Goal: Information Seeking & Learning: Learn about a topic

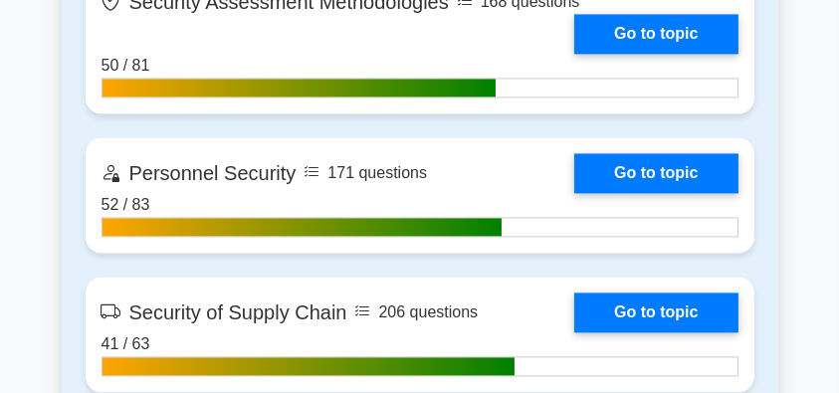
scroll to position [4510, 0]
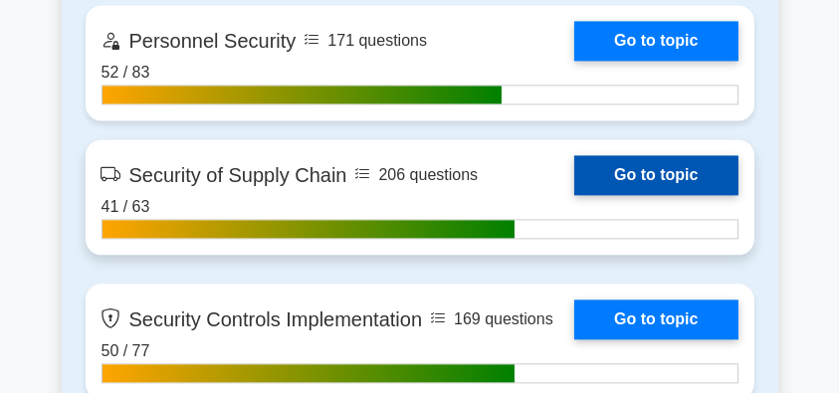
click at [696, 177] on link "Go to topic" at bounding box center [655, 175] width 163 height 40
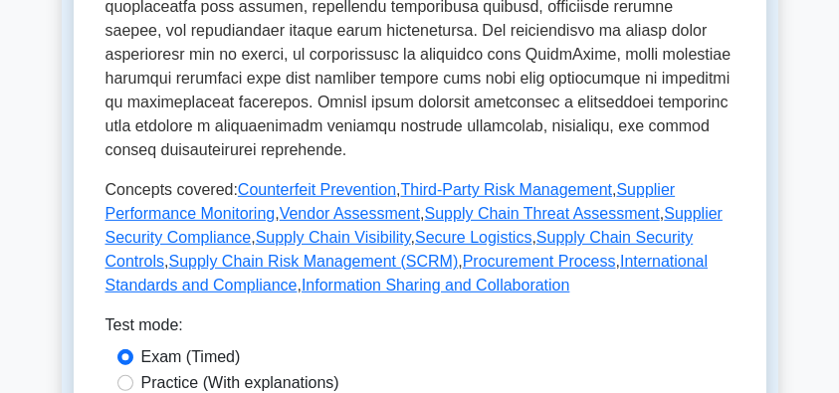
scroll to position [1127, 0]
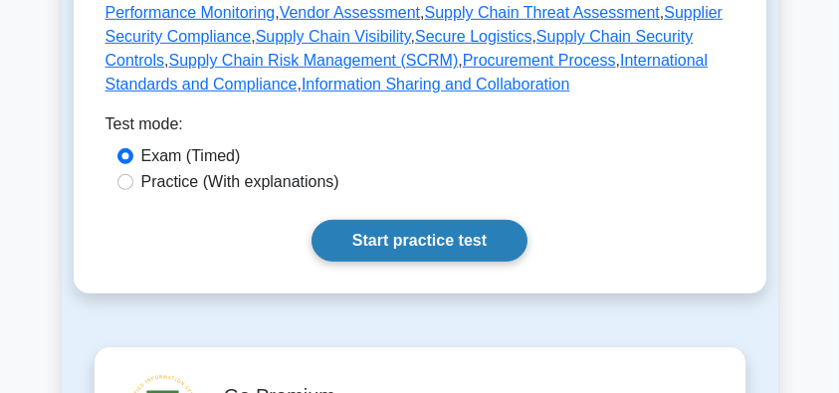
click at [433, 221] on link "Start practice test" at bounding box center [419, 241] width 216 height 42
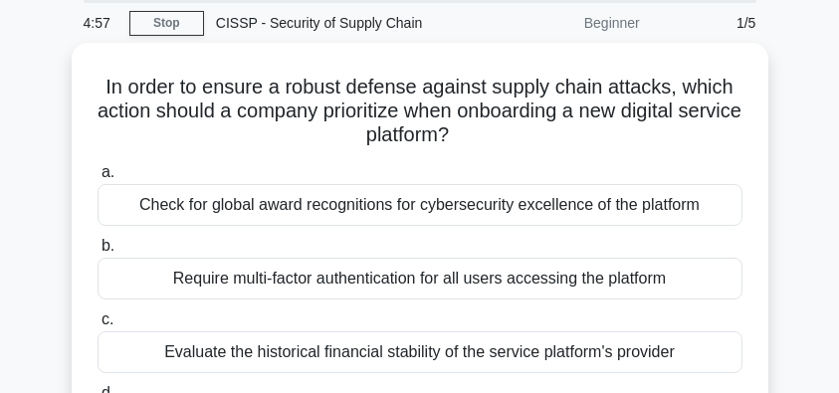
scroll to position [132, 0]
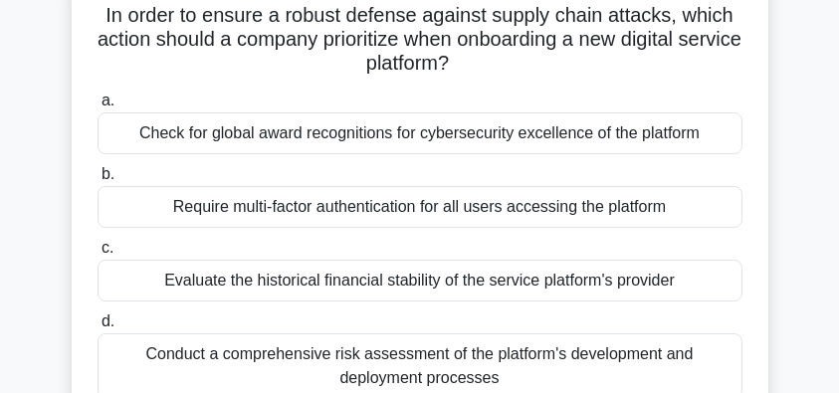
click at [716, 357] on div "Conduct a comprehensive risk assessment of the platform's development and deplo…" at bounding box center [420, 366] width 645 height 66
click at [98, 328] on input "d. Conduct a comprehensive risk assessment of the platform's development and de…" at bounding box center [98, 321] width 0 height 13
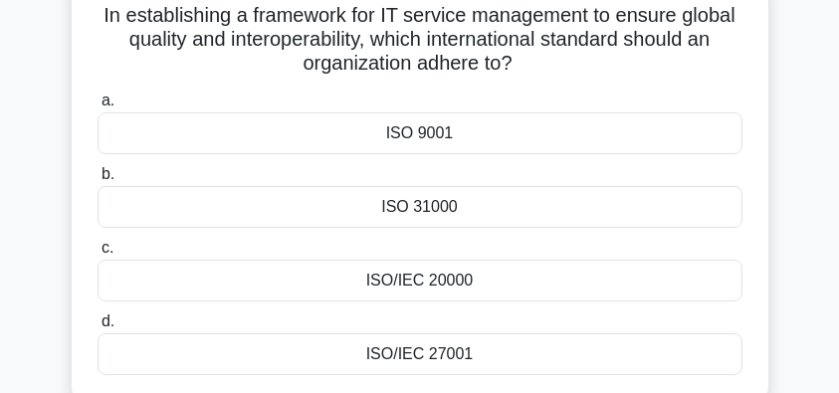
click at [502, 222] on div "ISO 31000" at bounding box center [420, 207] width 645 height 42
click at [98, 181] on input "b. ISO 31000" at bounding box center [98, 174] width 0 height 13
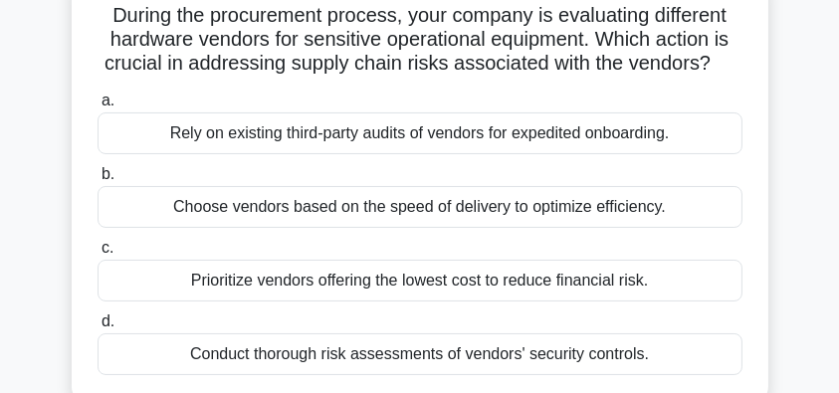
click at [652, 356] on div "Conduct thorough risk assessments of vendors' security controls." at bounding box center [420, 354] width 645 height 42
click at [98, 328] on input "d. Conduct thorough risk assessments of vendors' security controls." at bounding box center [98, 321] width 0 height 13
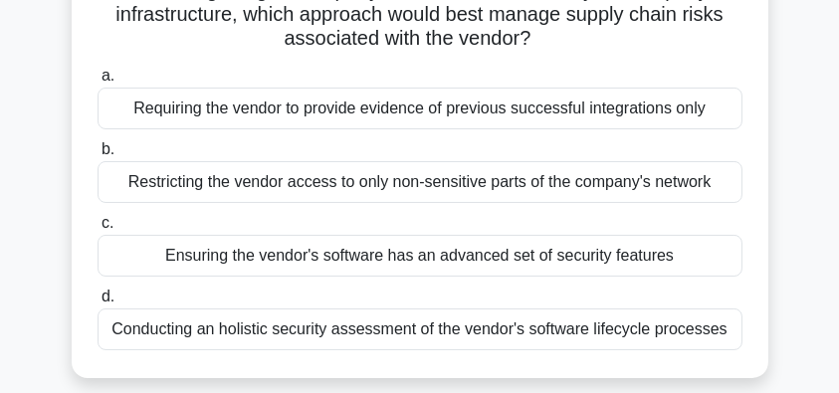
scroll to position [199, 0]
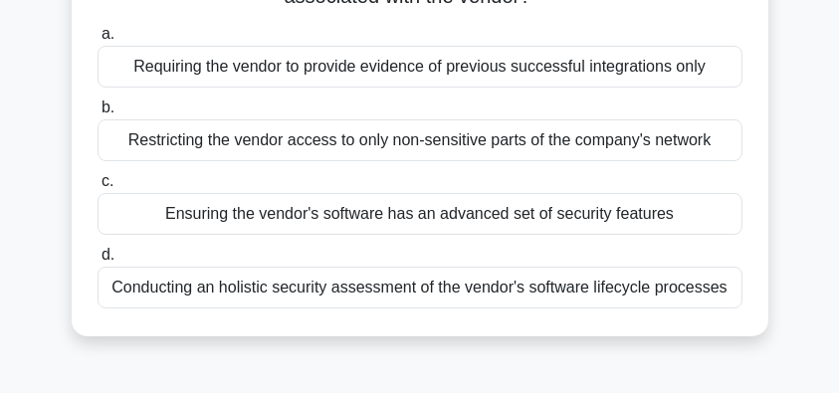
click at [673, 295] on div "Conducting an holistic security assessment of the vendor's software lifecycle p…" at bounding box center [420, 288] width 645 height 42
click at [98, 262] on input "d. Conducting an holistic security assessment of the vendor's software lifecycl…" at bounding box center [98, 255] width 0 height 13
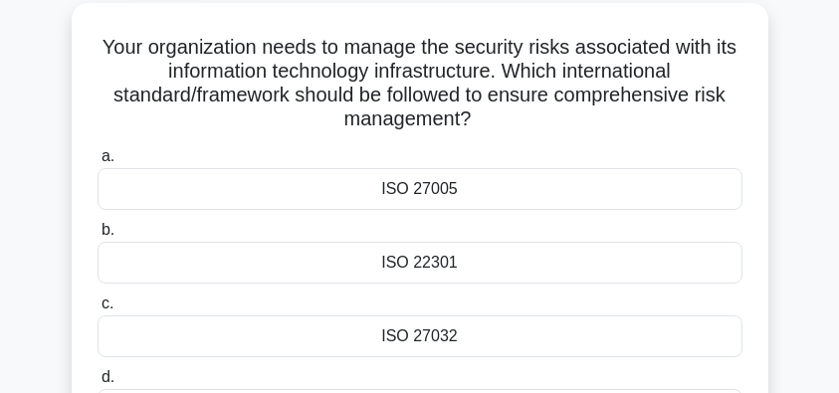
scroll to position [132, 0]
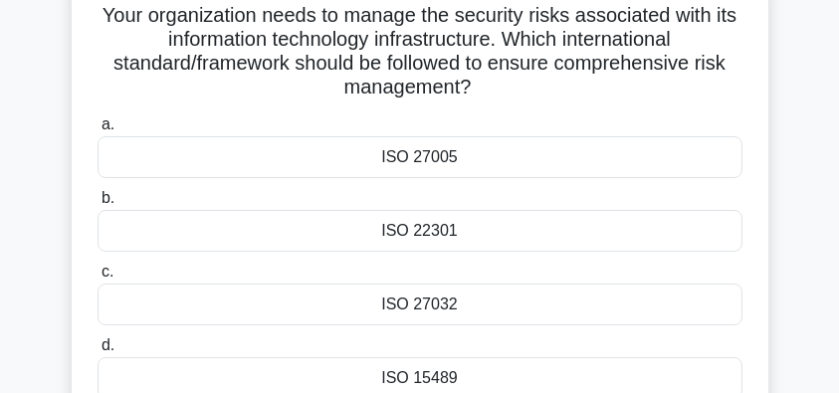
click at [720, 227] on div "ISO 22301" at bounding box center [420, 231] width 645 height 42
click at [98, 205] on input "b. ISO 22301" at bounding box center [98, 198] width 0 height 13
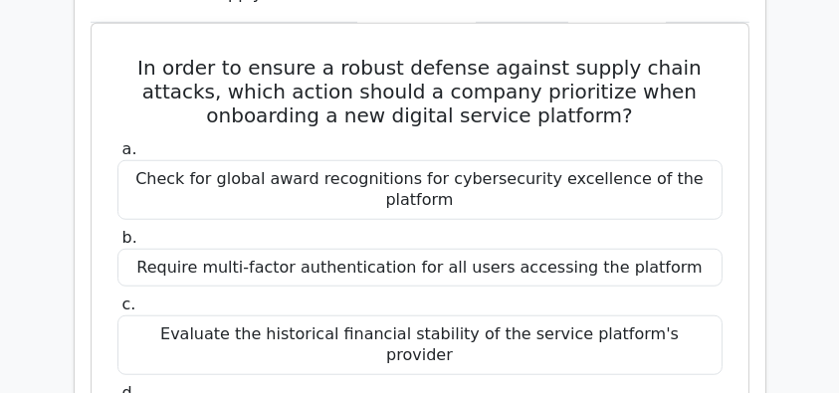
scroll to position [1658, 0]
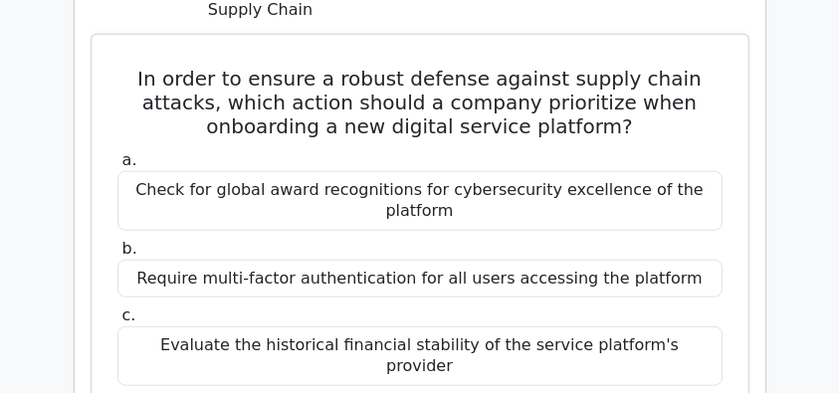
drag, startPoint x: 153, startPoint y: 27, endPoint x: 583, endPoint y: 384, distance: 558.9
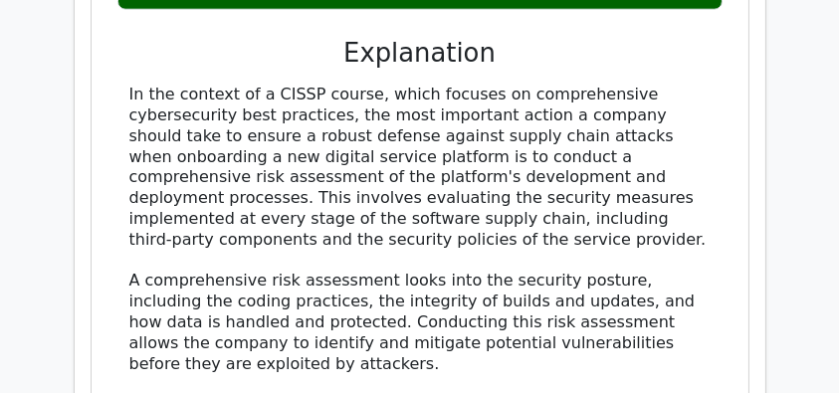
scroll to position [2122, 0]
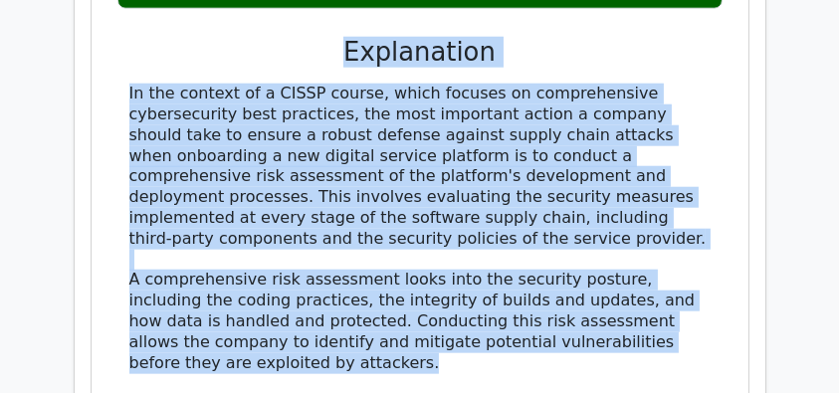
click at [348, 292] on div "In the context of a CISSP course, which focuses on comprehensive cybersecurity …" at bounding box center [419, 332] width 581 height 496
copy div "In order to ensure a robust defense against supply chain attacks, which action …"
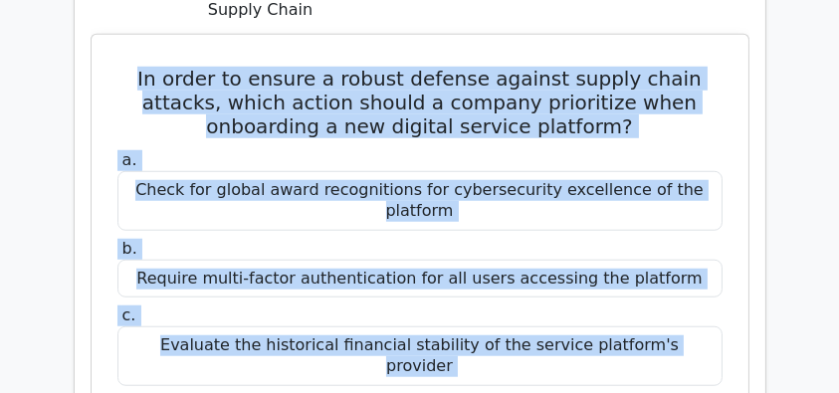
scroll to position [1525, 0]
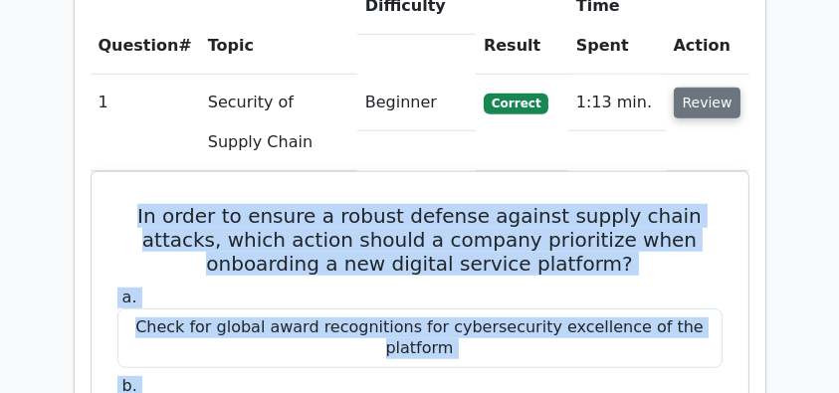
click at [695, 88] on button "Review" at bounding box center [708, 103] width 68 height 31
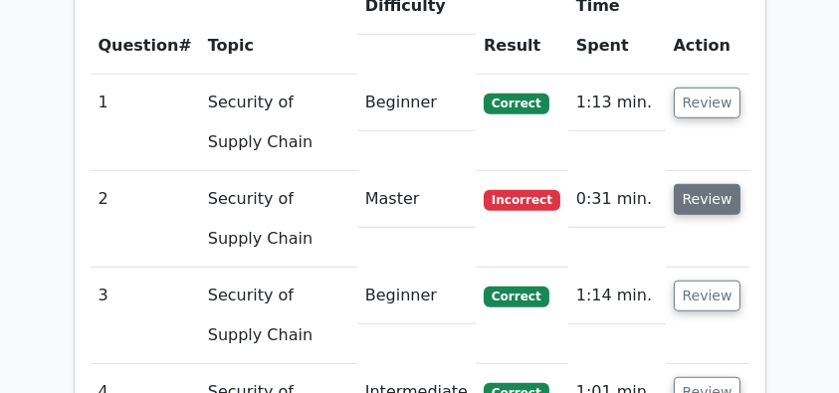
click at [713, 184] on button "Review" at bounding box center [708, 199] width 68 height 31
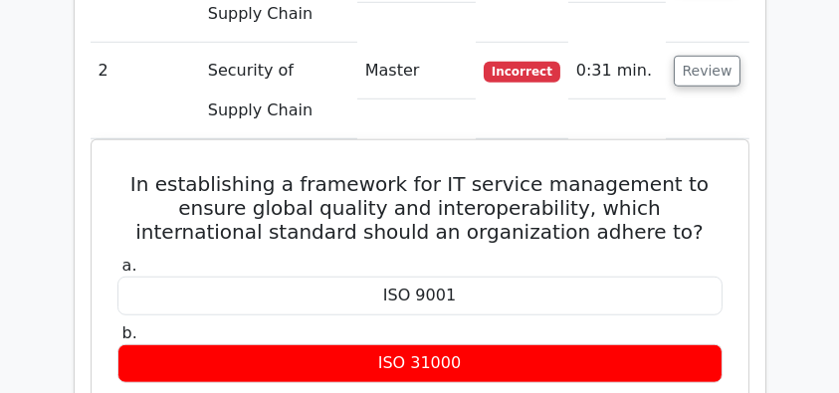
scroll to position [1658, 0]
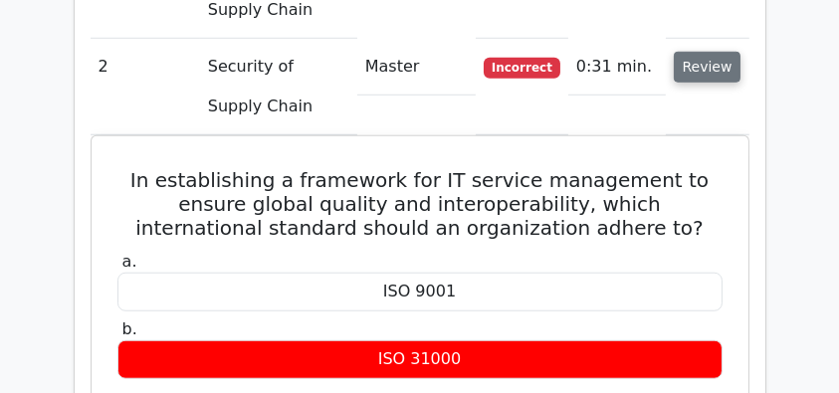
click at [717, 52] on button "Review" at bounding box center [708, 67] width 68 height 31
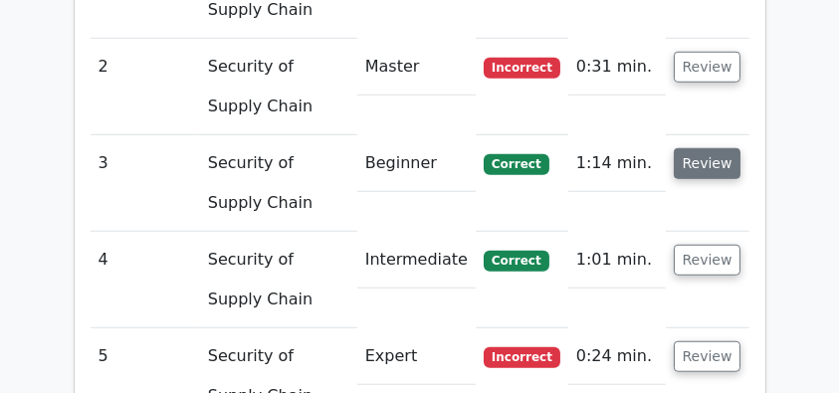
click at [706, 148] on button "Review" at bounding box center [708, 163] width 68 height 31
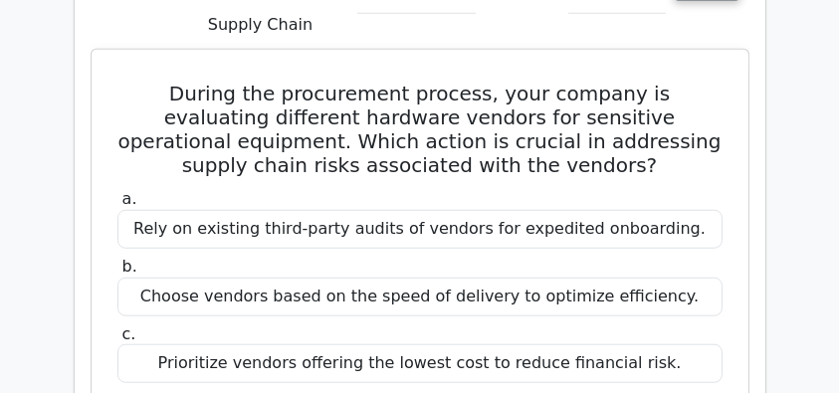
scroll to position [1857, 0]
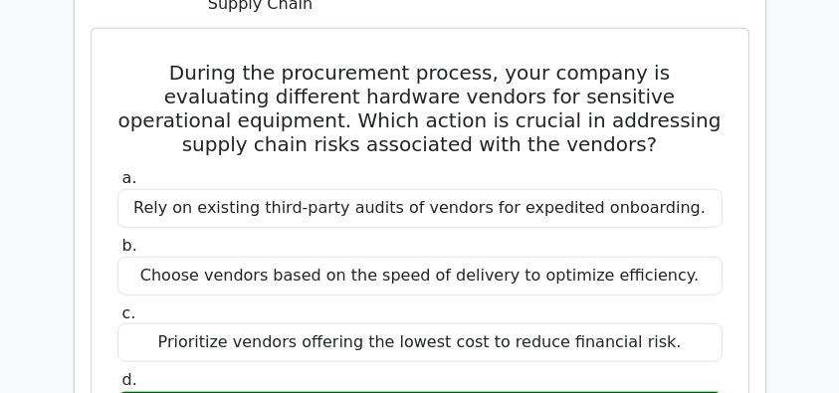
drag, startPoint x: 111, startPoint y: 20, endPoint x: 686, endPoint y: 376, distance: 675.6
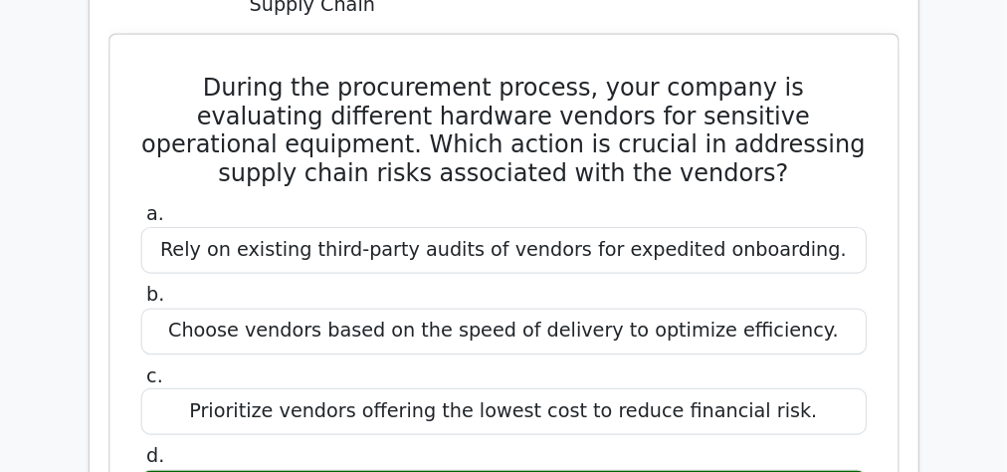
scroll to position [2056, 0]
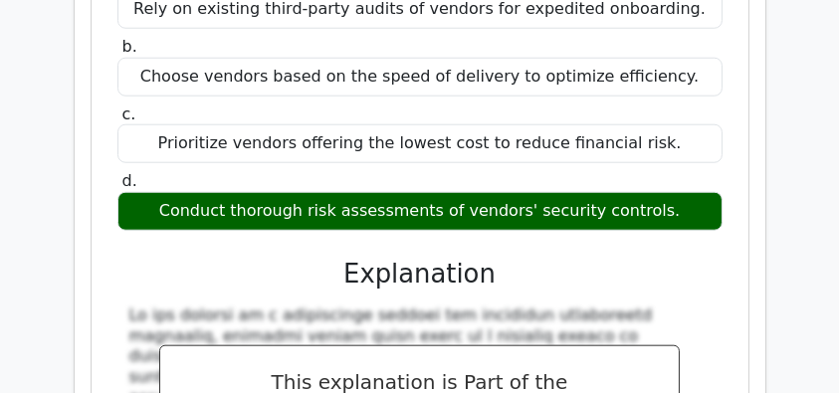
copy div "During the procurement process, your company is evaluating different hardware v…"
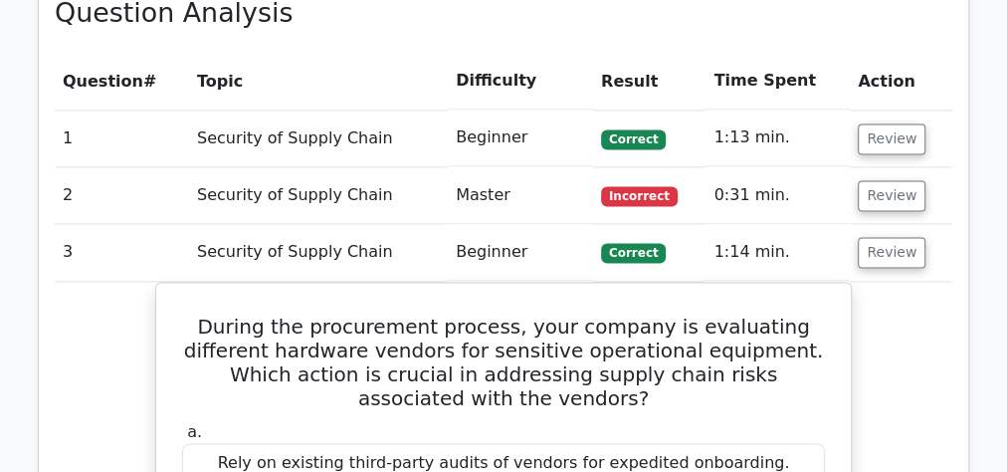
scroll to position [1419, 0]
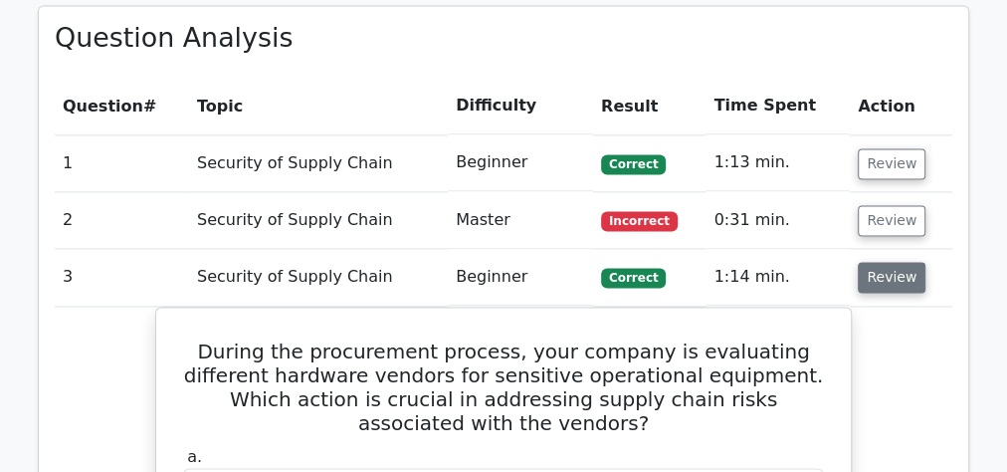
click at [848, 262] on button "Review" at bounding box center [892, 277] width 68 height 31
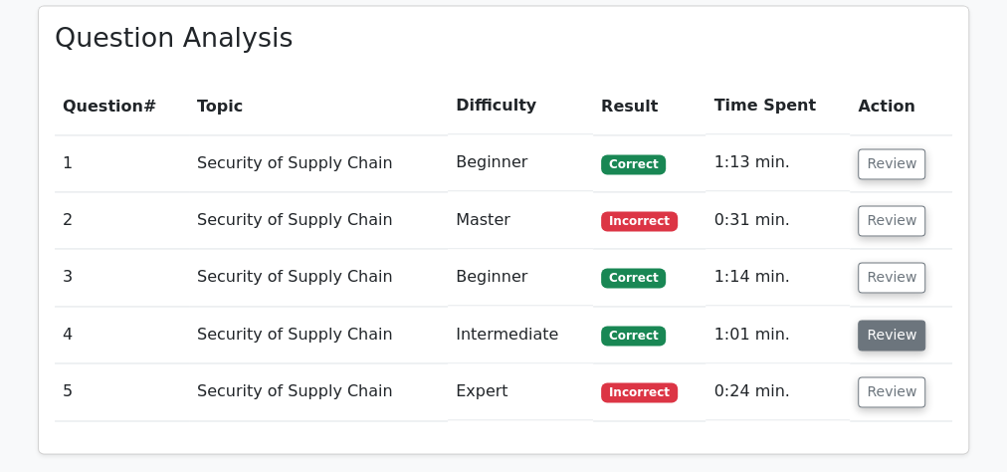
click at [848, 319] on button "Review" at bounding box center [892, 334] width 68 height 31
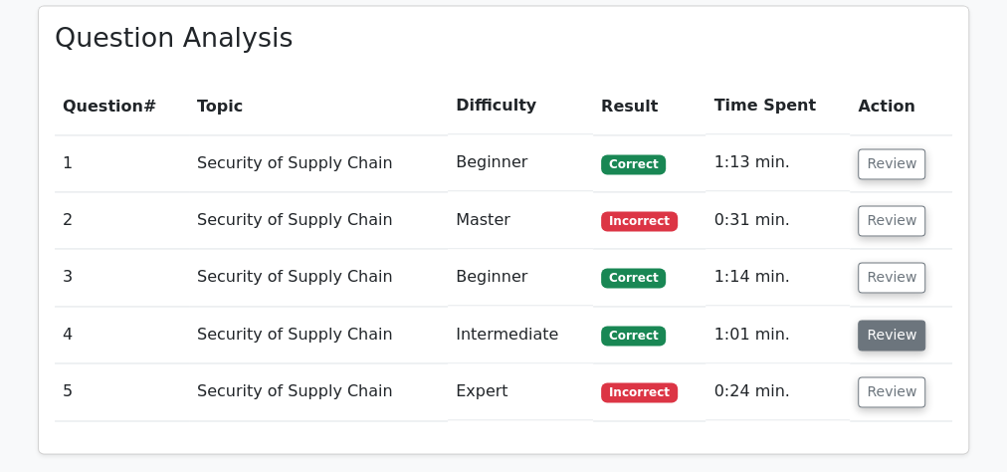
click at [848, 319] on button "Review" at bounding box center [892, 334] width 68 height 31
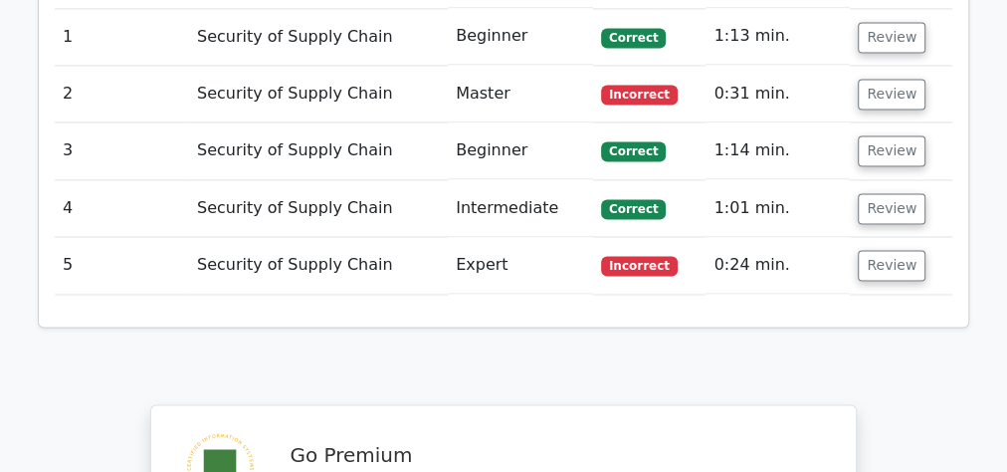
scroll to position [1578, 0]
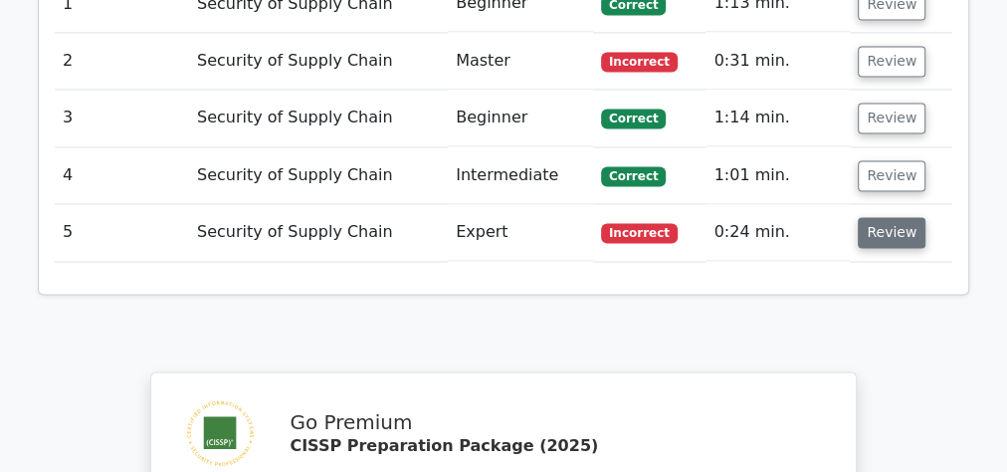
click at [848, 217] on button "Review" at bounding box center [892, 232] width 68 height 31
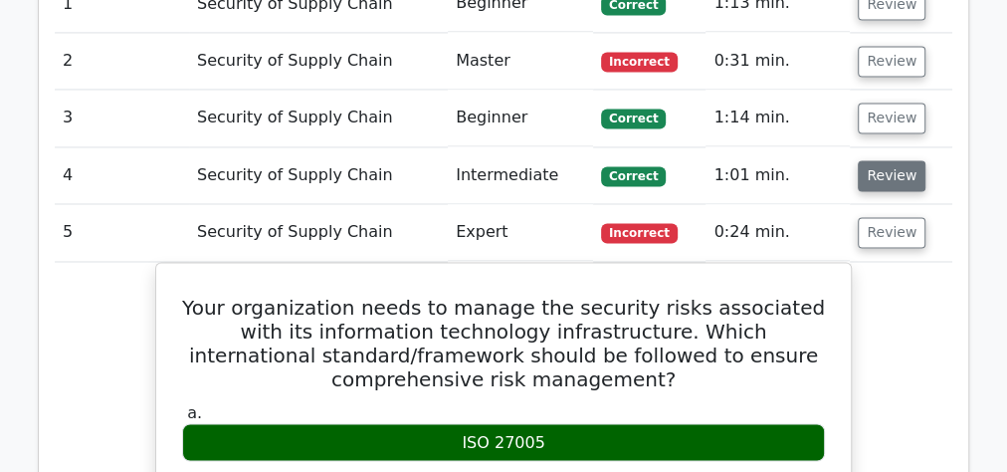
click at [848, 160] on button "Review" at bounding box center [892, 175] width 68 height 31
click at [848, 217] on button "Review" at bounding box center [892, 232] width 68 height 31
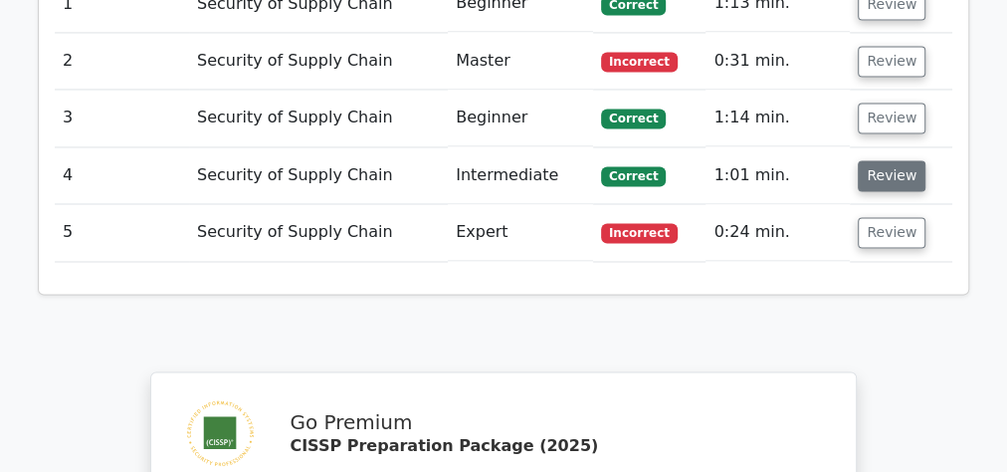
click at [848, 160] on button "Review" at bounding box center [892, 175] width 68 height 31
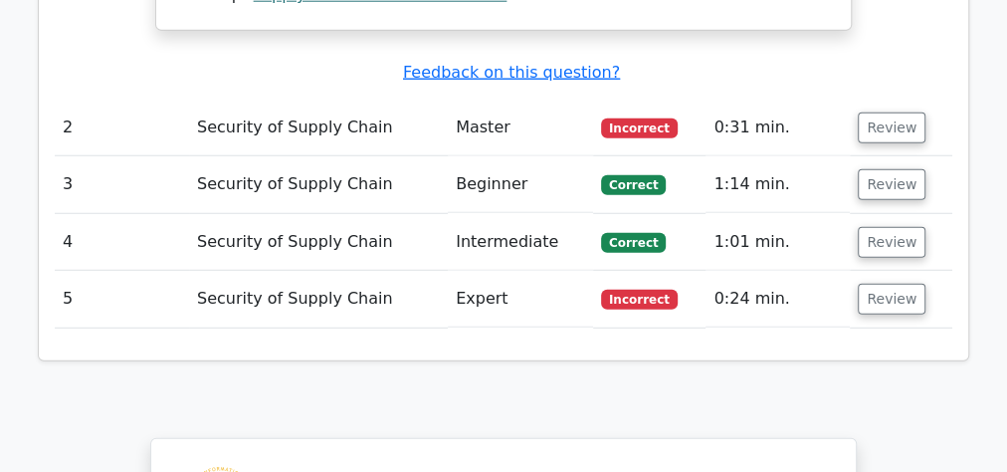
scroll to position [2611, 0]
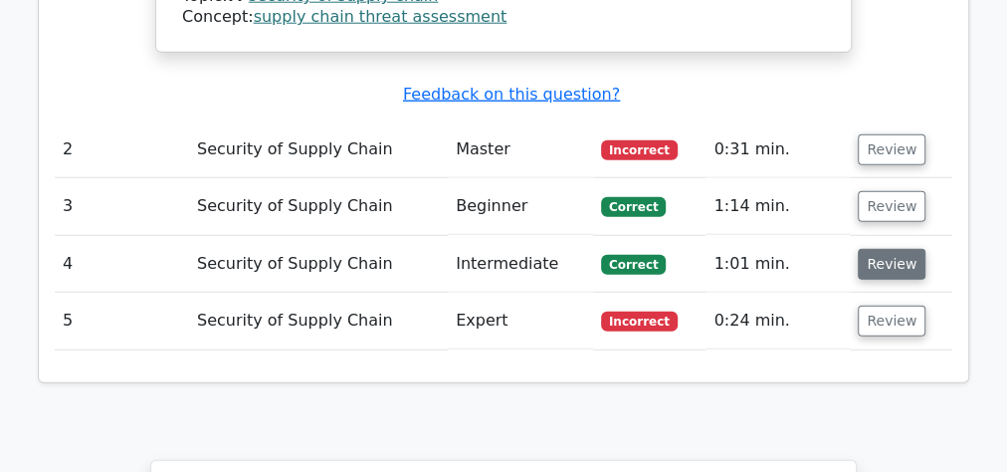
click at [892, 249] on button "Review" at bounding box center [892, 264] width 68 height 31
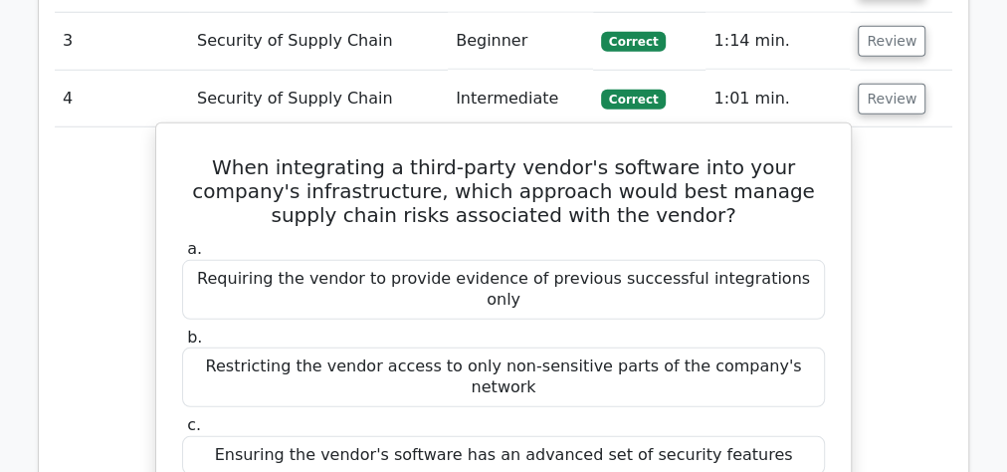
scroll to position [2770, 0]
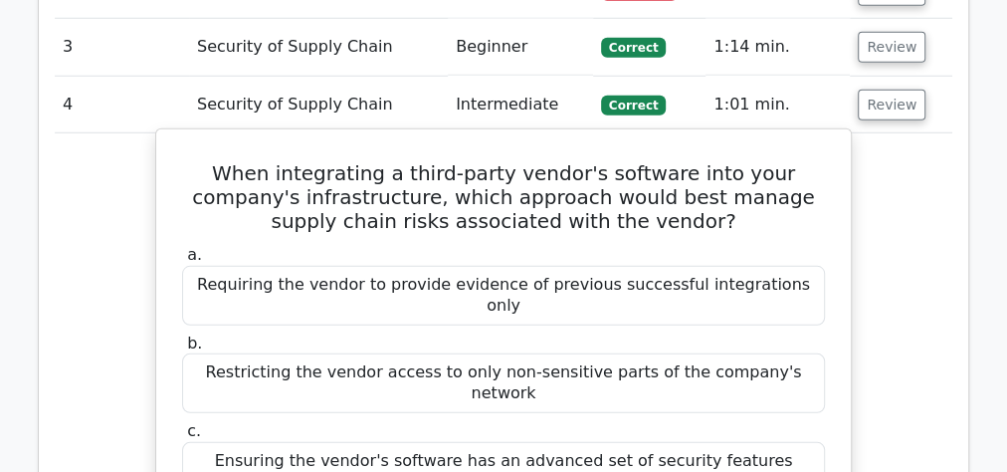
drag, startPoint x: 203, startPoint y: 45, endPoint x: 643, endPoint y: 407, distance: 569.7
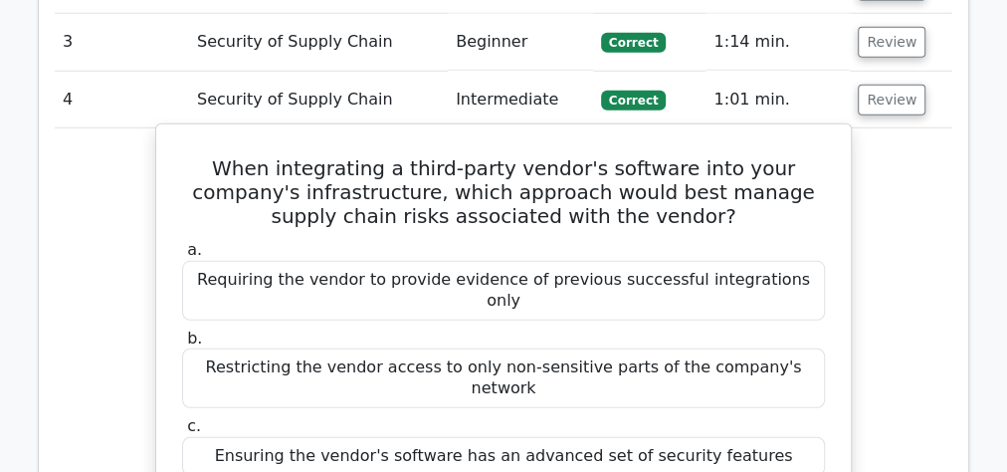
scroll to position [3088, 0]
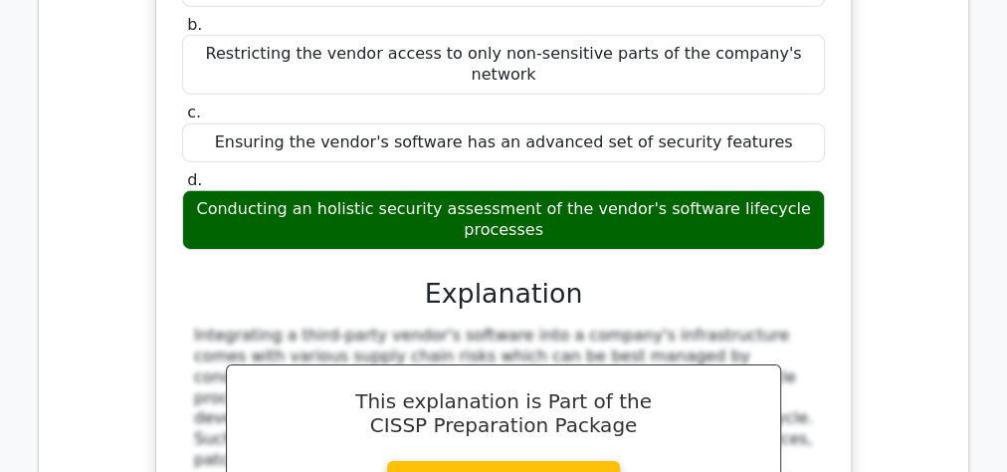
copy div "When integrating a third-party vendor's software into your company's infrastruc…"
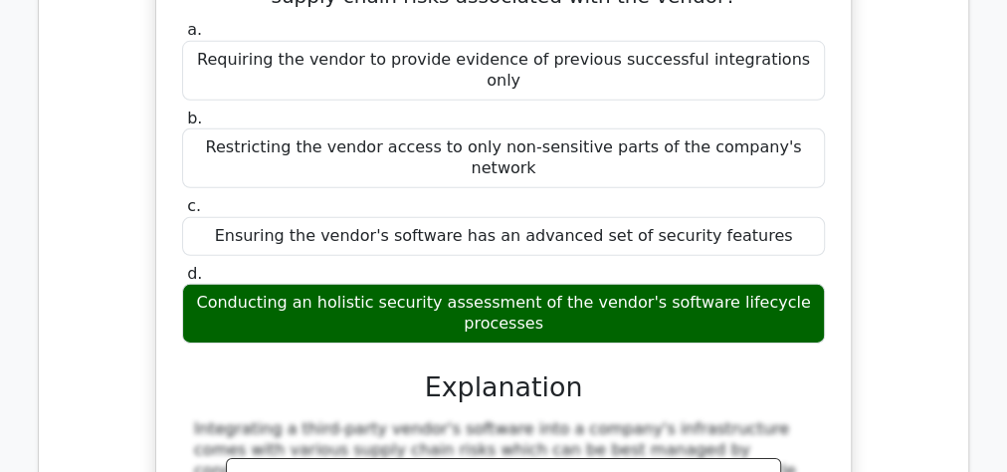
scroll to position [2929, 0]
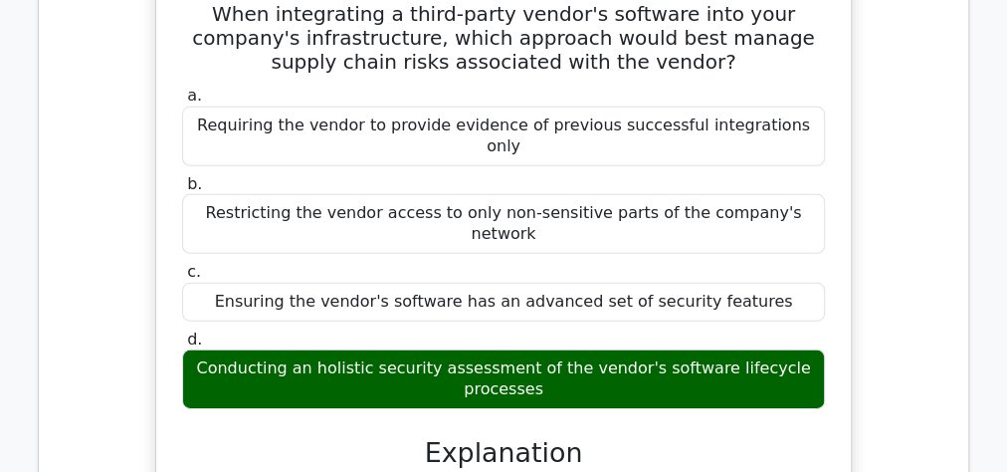
copy div "When integrating a third-party vendor's software into your company's infrastruc…"
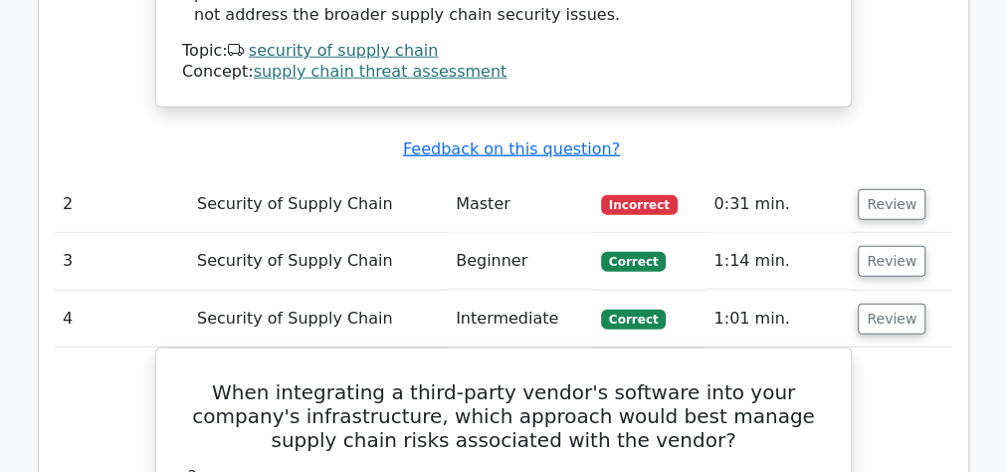
scroll to position [2531, 0]
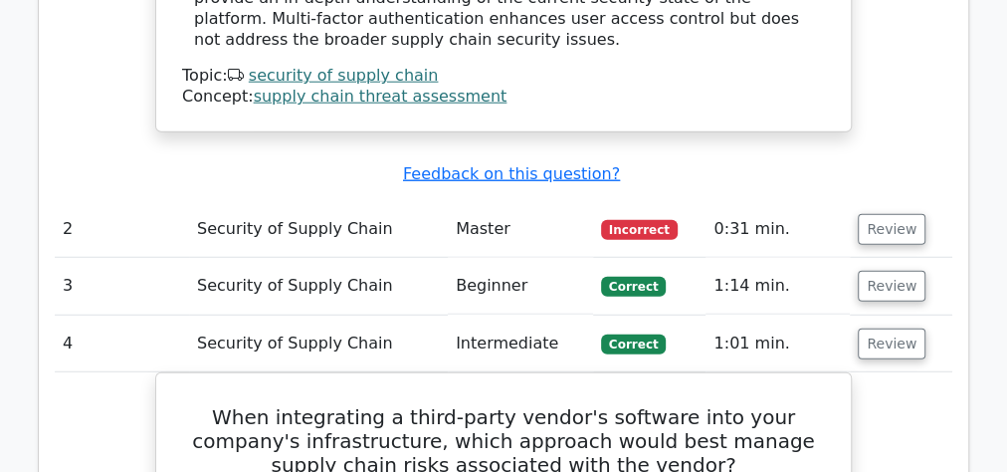
click at [919, 315] on td "Review" at bounding box center [901, 343] width 102 height 57
click at [905, 328] on button "Review" at bounding box center [892, 343] width 68 height 31
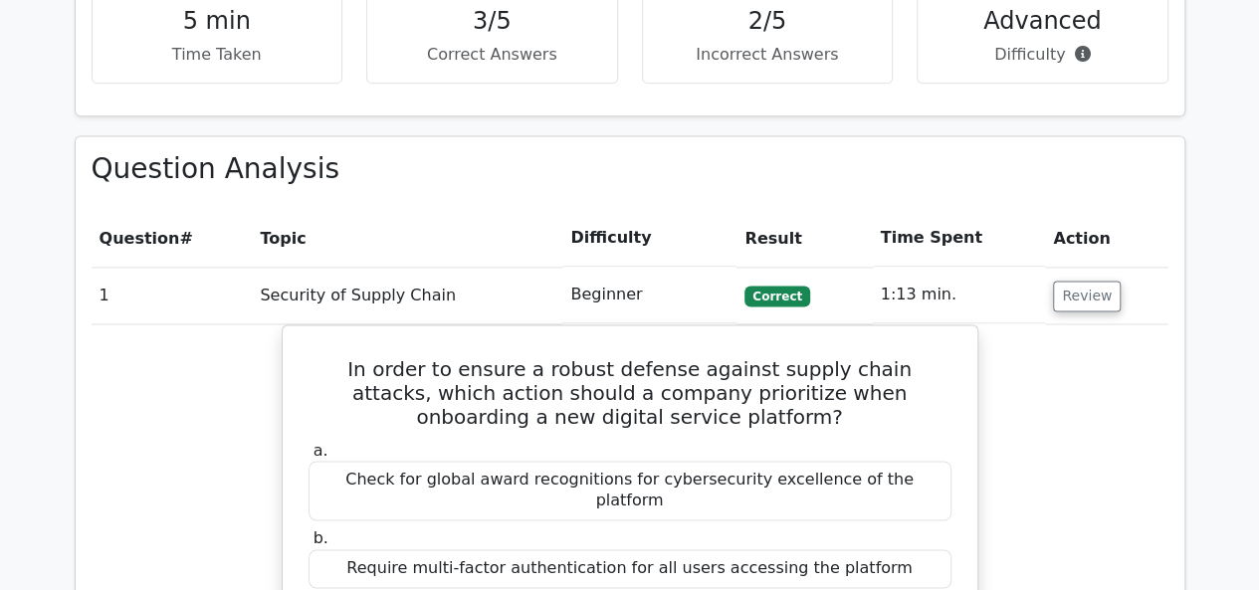
scroll to position [1258, 0]
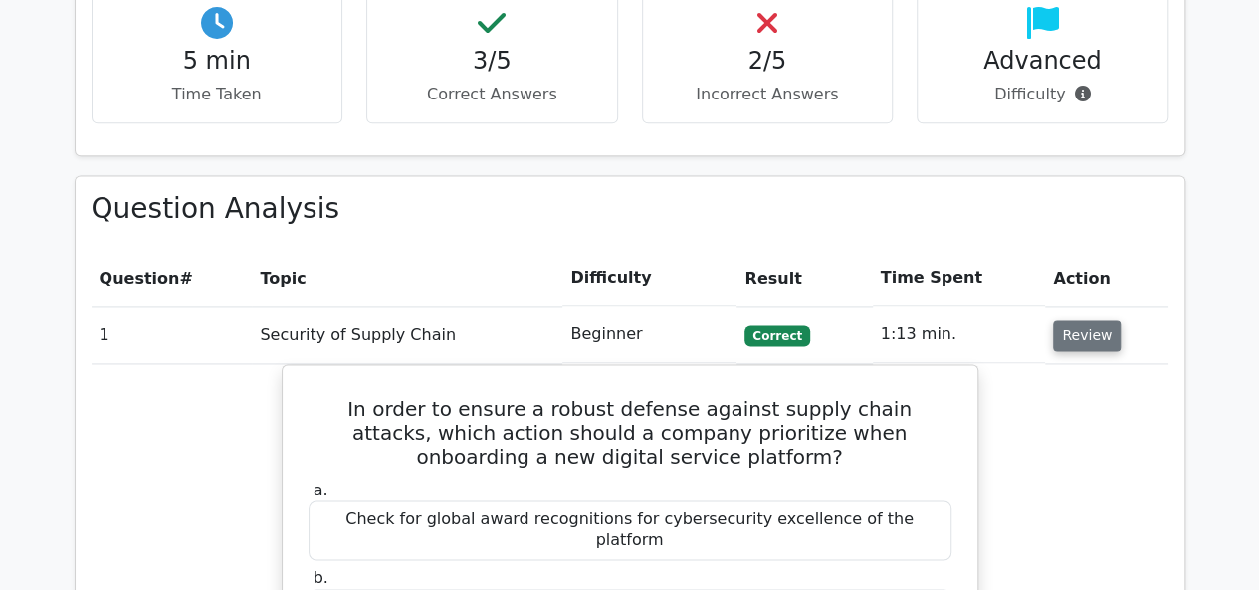
click at [1018, 320] on button "Review" at bounding box center [1087, 335] width 68 height 31
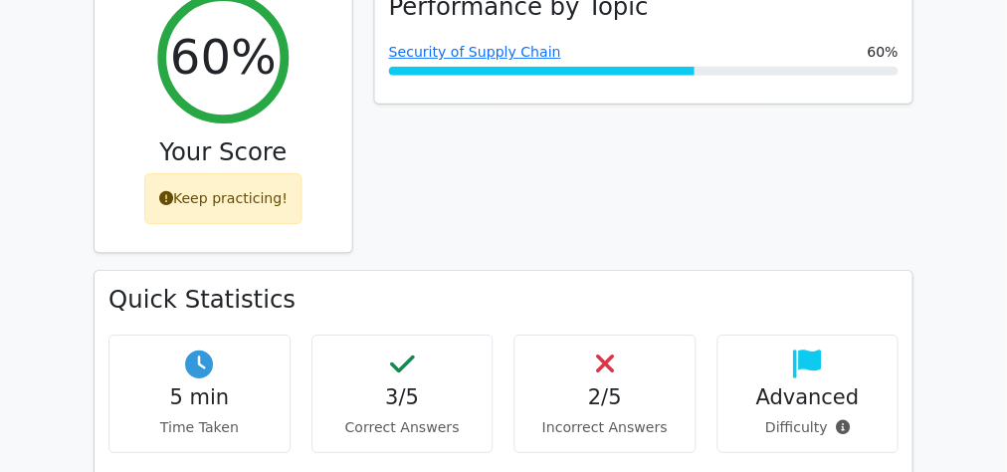
scroll to position [860, 0]
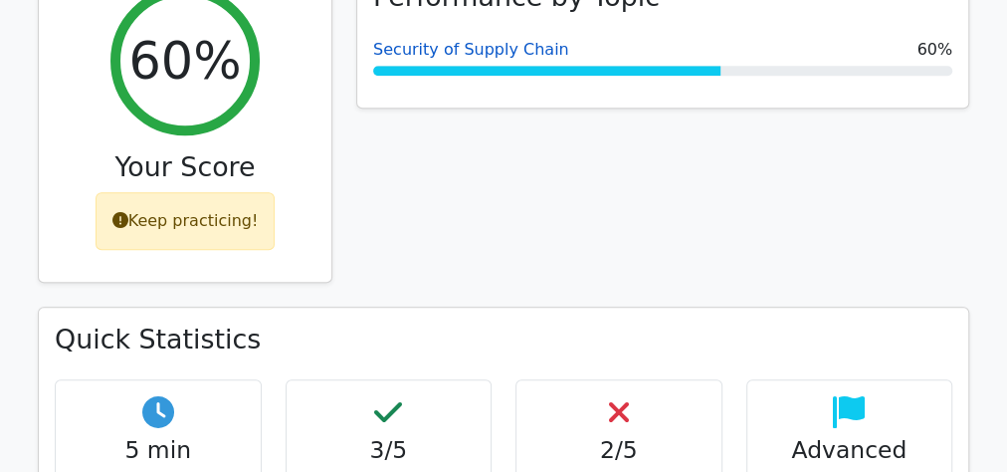
click at [464, 40] on link "Security of Supply Chain" at bounding box center [471, 49] width 196 height 19
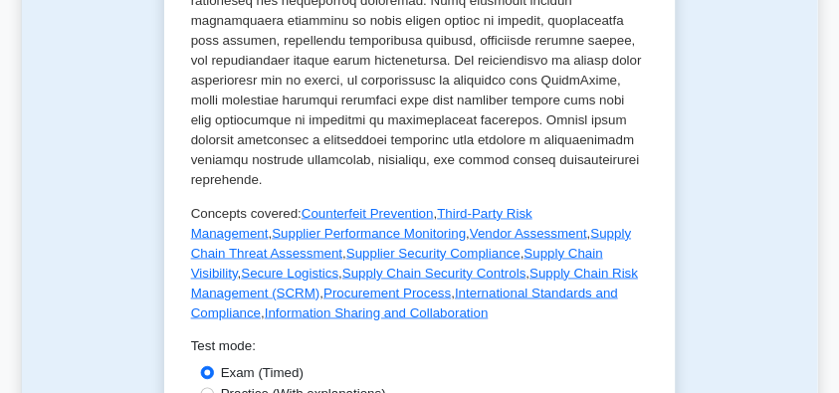
scroll to position [1114, 0]
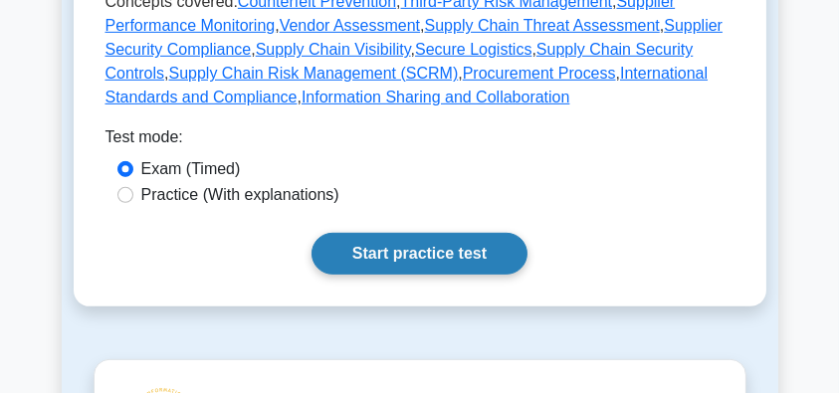
click at [446, 233] on link "Start practice test" at bounding box center [419, 254] width 216 height 42
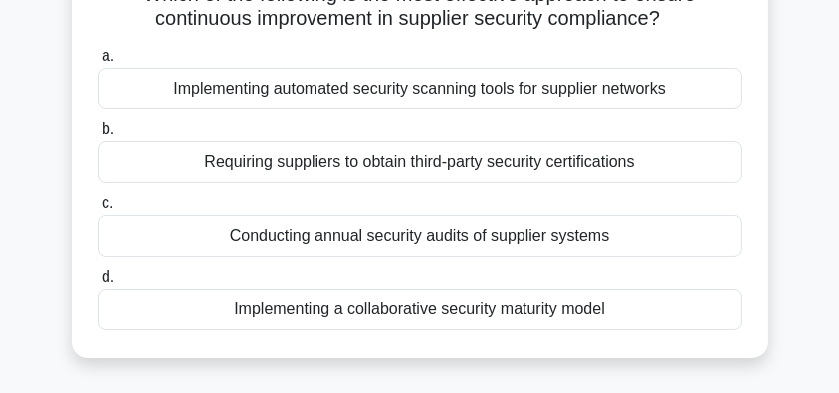
scroll to position [132, 0]
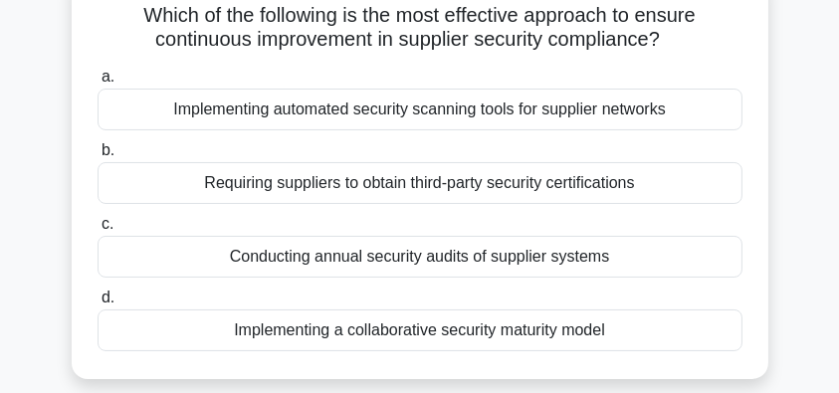
click at [596, 340] on div "Implementing a collaborative security maturity model" at bounding box center [420, 330] width 645 height 42
click at [98, 304] on input "d. Implementing a collaborative security maturity model" at bounding box center [98, 298] width 0 height 13
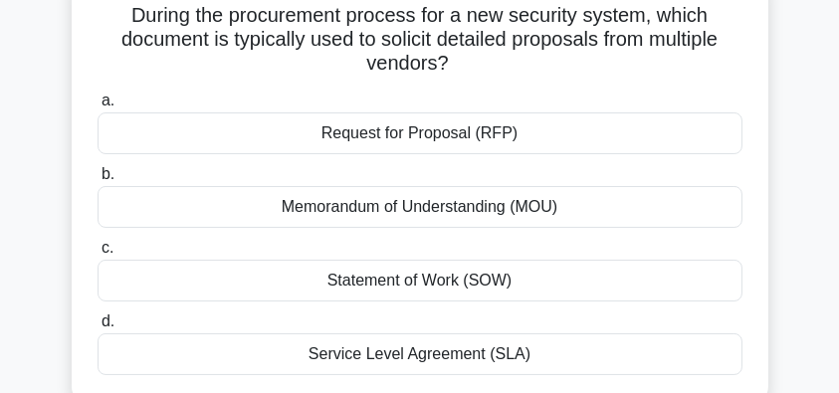
click at [547, 353] on div "Service Level Agreement (SLA)" at bounding box center [420, 354] width 645 height 42
click at [98, 328] on input "d. Service Level Agreement (SLA)" at bounding box center [98, 321] width 0 height 13
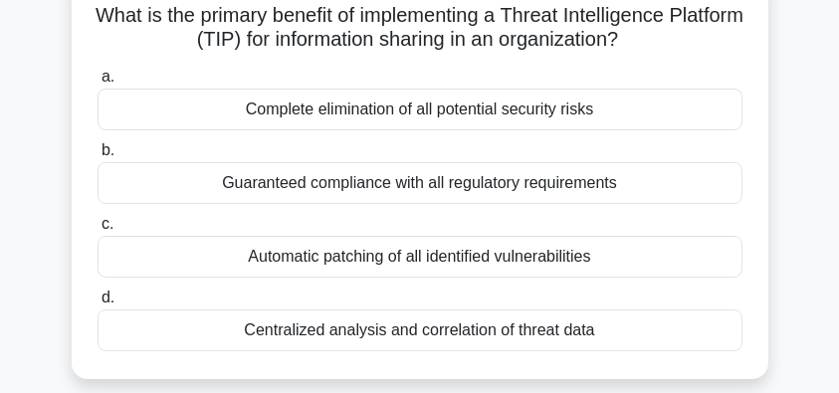
click at [598, 328] on div "Centralized analysis and correlation of threat data" at bounding box center [420, 330] width 645 height 42
click at [98, 304] on input "d. Centralized analysis and correlation of threat data" at bounding box center [98, 298] width 0 height 13
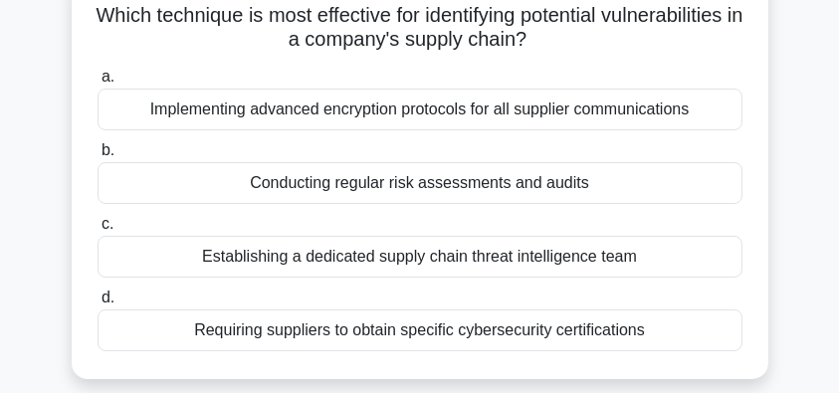
click at [686, 185] on div "Conducting regular risk assessments and audits" at bounding box center [420, 183] width 645 height 42
click at [98, 157] on input "b. Conducting regular risk assessments and audits" at bounding box center [98, 150] width 0 height 13
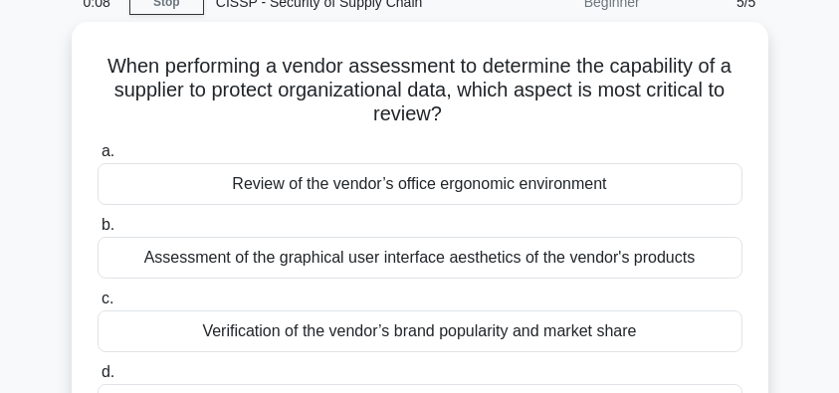
scroll to position [66, 0]
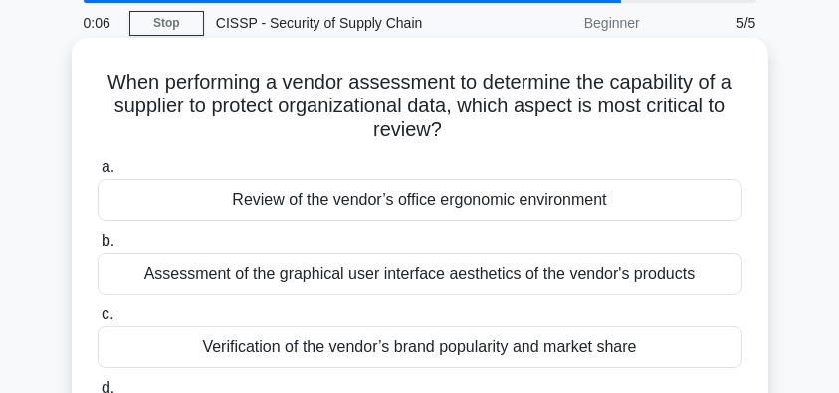
click at [606, 281] on div "Assessment of the graphical user interface aesthetics of the vendor's products" at bounding box center [420, 274] width 645 height 42
click at [98, 248] on input "b. Assessment of the graphical user interface aesthetics of the vendor's produc…" at bounding box center [98, 241] width 0 height 13
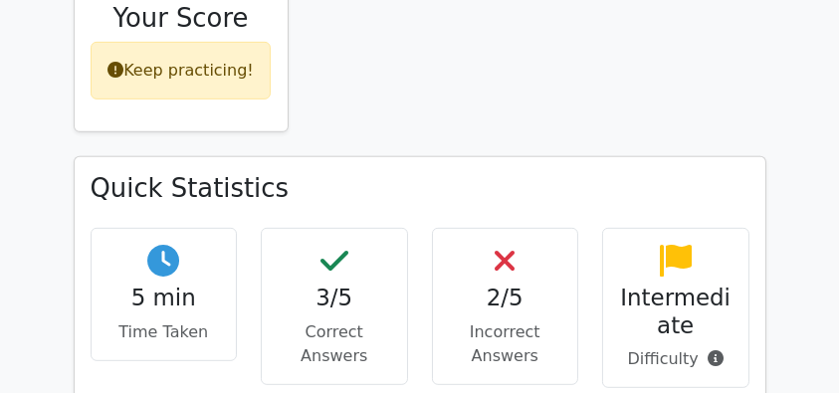
scroll to position [1393, 0]
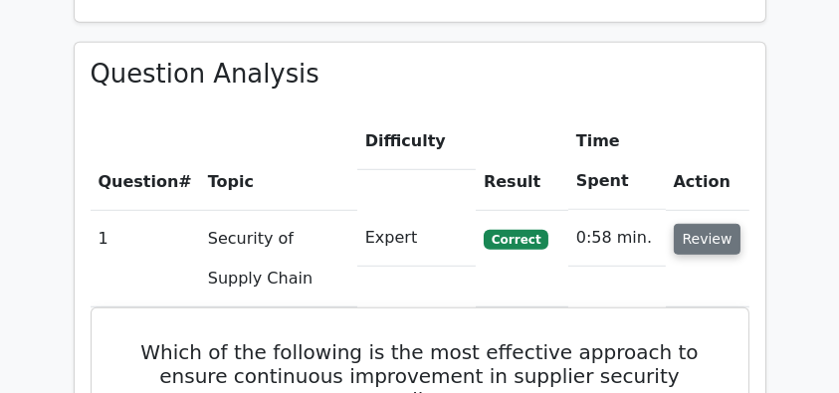
click at [726, 224] on button "Review" at bounding box center [708, 239] width 68 height 31
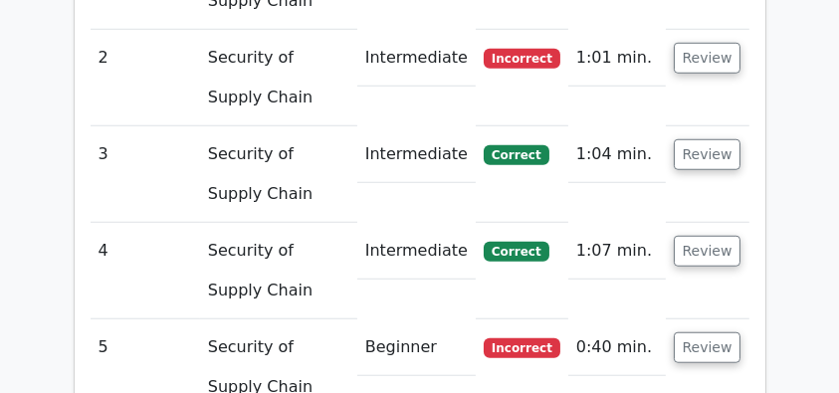
scroll to position [1857, 0]
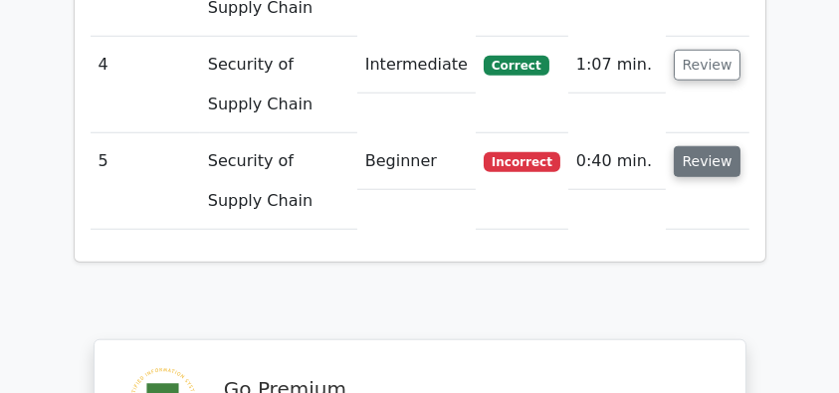
click at [704, 146] on button "Review" at bounding box center [708, 161] width 68 height 31
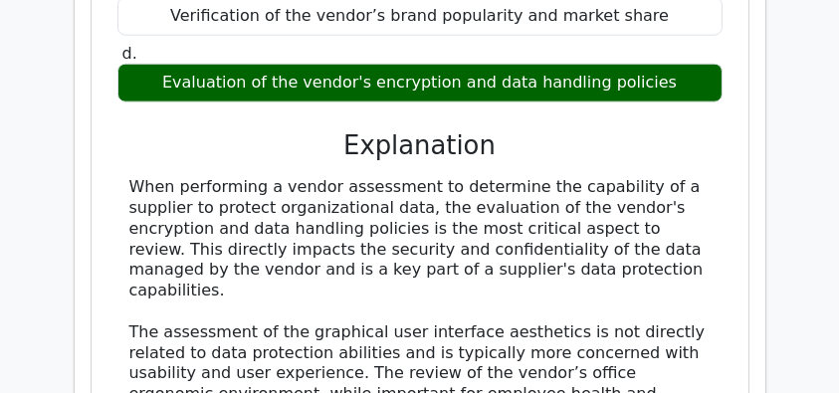
scroll to position [2388, 0]
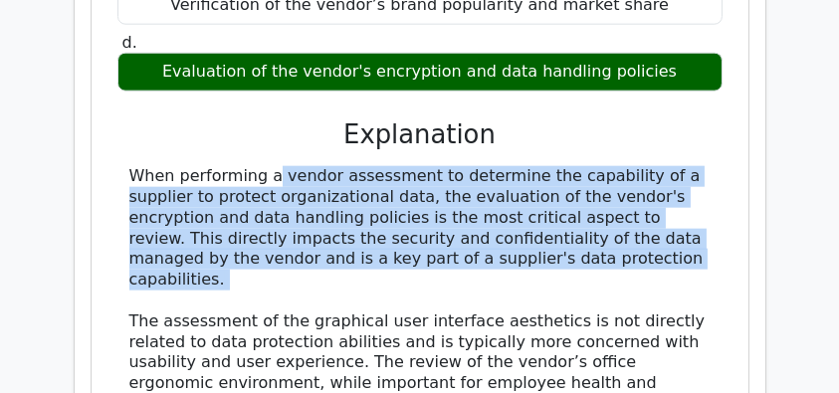
drag, startPoint x: 128, startPoint y: 132, endPoint x: 697, endPoint y: 227, distance: 576.9
click at [697, 227] on div "When performing a vendor assessment to determine the capability of a supplier t…" at bounding box center [419, 321] width 581 height 310
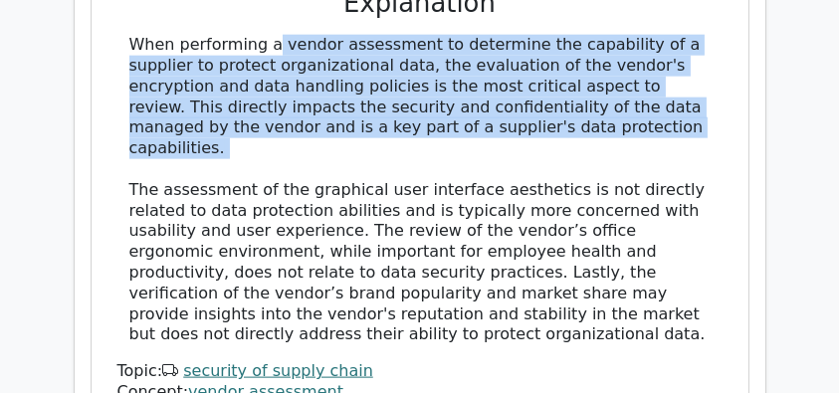
scroll to position [2520, 0]
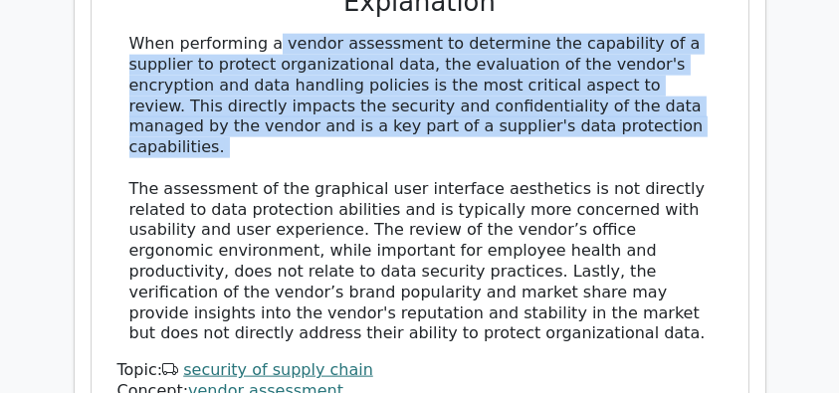
copy div "When performing a vendor assessment to determine the capability of a supplier t…"
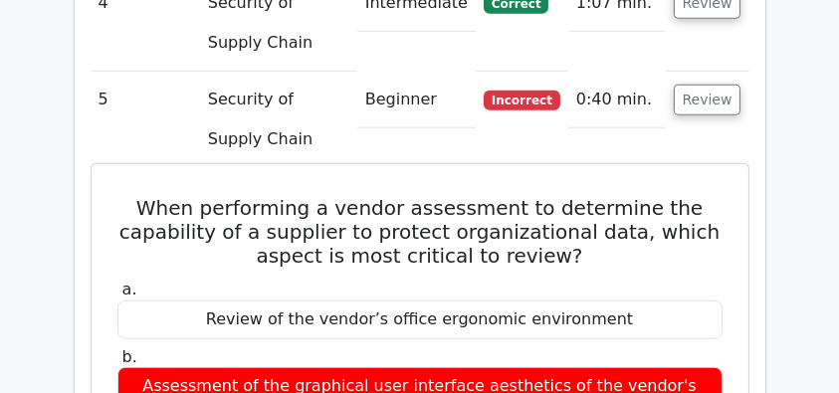
scroll to position [1791, 0]
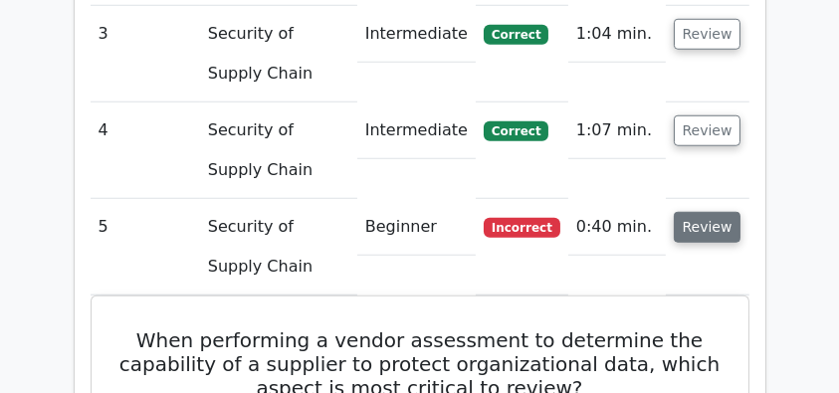
click at [689, 212] on button "Review" at bounding box center [708, 227] width 68 height 31
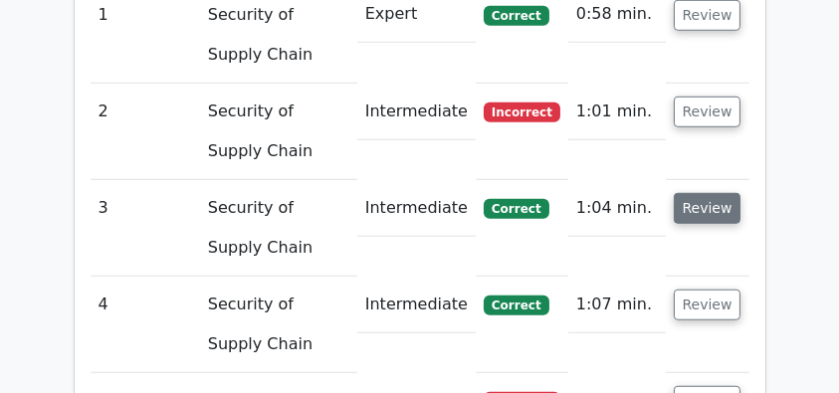
scroll to position [1592, 0]
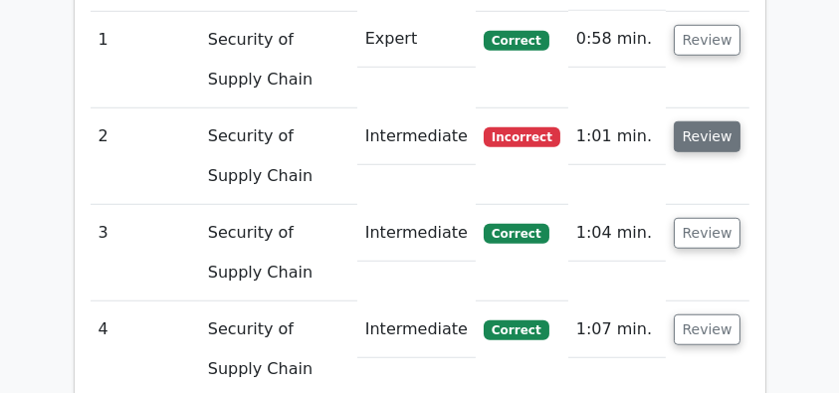
click at [703, 121] on button "Review" at bounding box center [708, 136] width 68 height 31
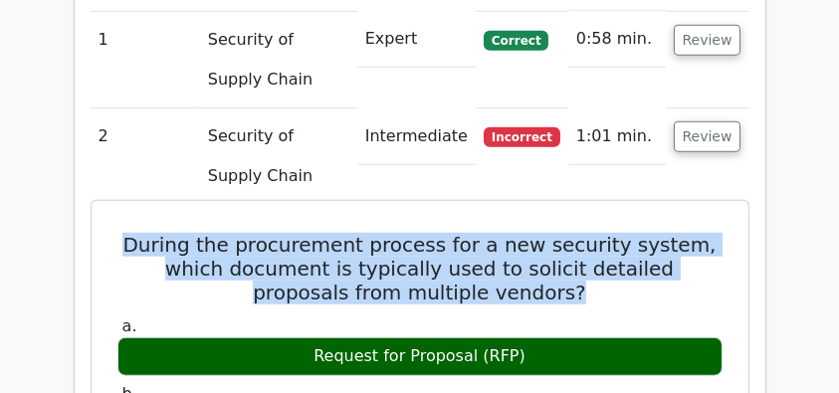
drag, startPoint x: 115, startPoint y: 198, endPoint x: 704, endPoint y: 243, distance: 590.7
click at [704, 243] on h5 "During the procurement process for a new security system, which document is typ…" at bounding box center [419, 269] width 609 height 72
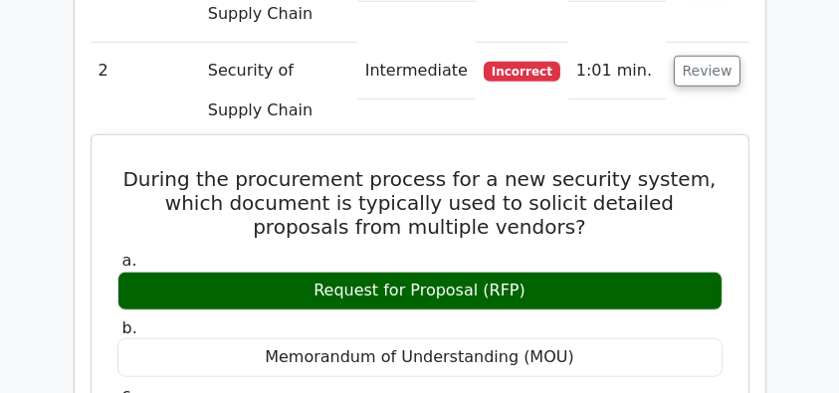
click at [449, 251] on label "a. Request for Proposal (RFP)" at bounding box center [419, 281] width 605 height 60
drag, startPoint x: 107, startPoint y: 132, endPoint x: 600, endPoint y: 247, distance: 505.6
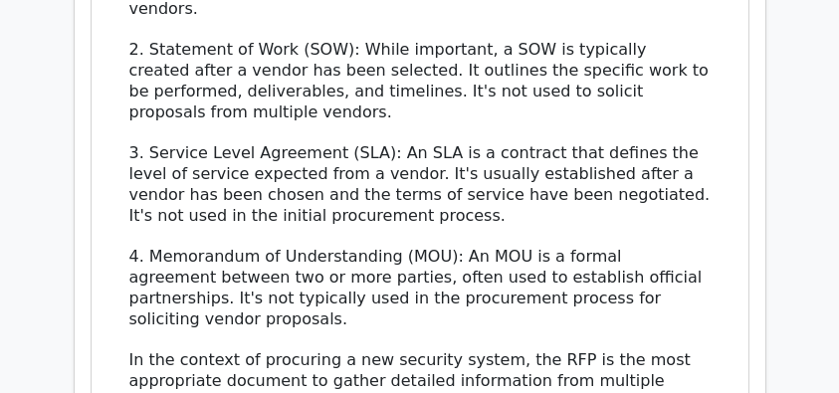
scroll to position [2520, 0]
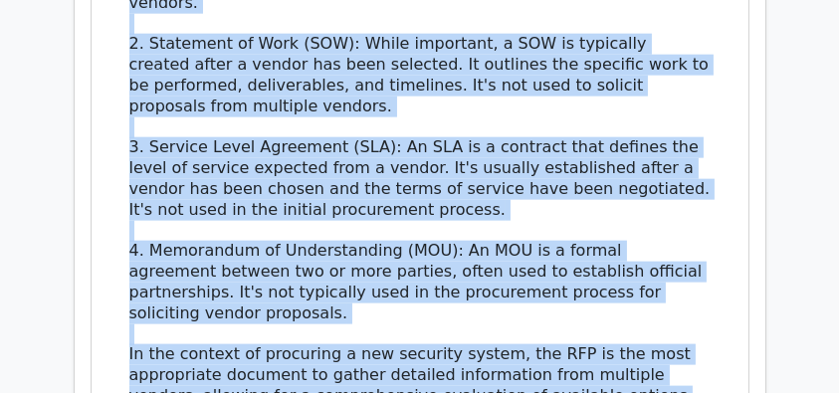
click at [667, 328] on div "The correct answer is 'Request for Proposal (RFP)'. An RFP is a formal document…" at bounding box center [419, 64] width 581 height 683
copy div "During the procurement process for a new security system, which document is typ…"
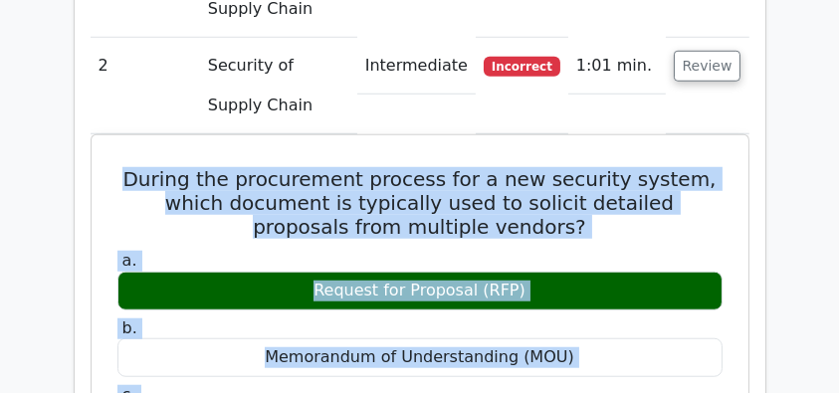
scroll to position [1592, 0]
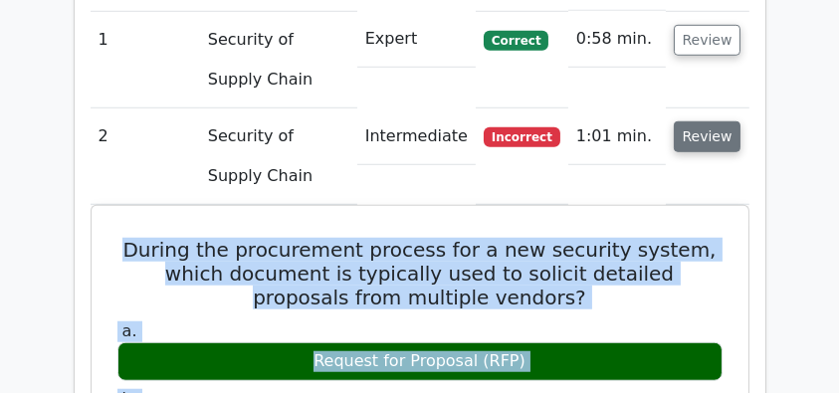
click at [696, 121] on button "Review" at bounding box center [708, 136] width 68 height 31
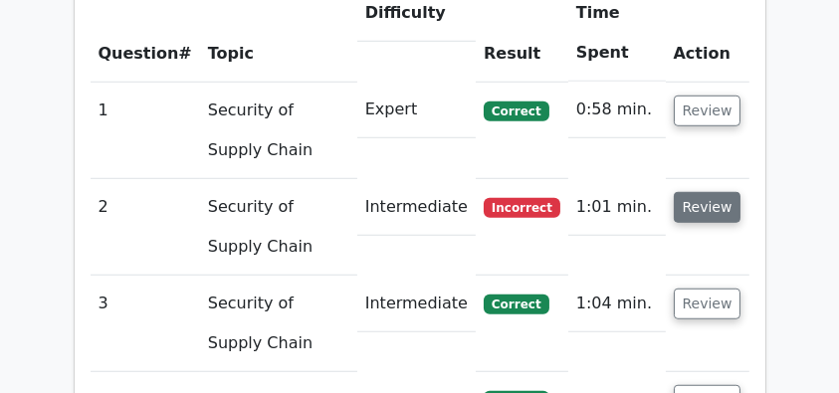
scroll to position [1393, 0]
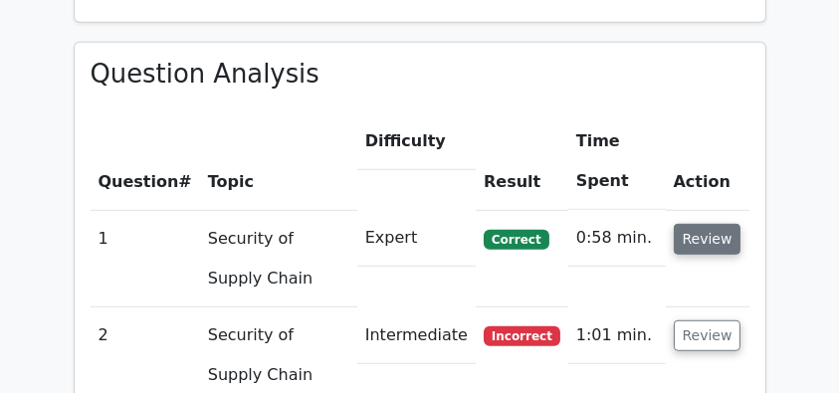
click at [689, 224] on button "Review" at bounding box center [708, 239] width 68 height 31
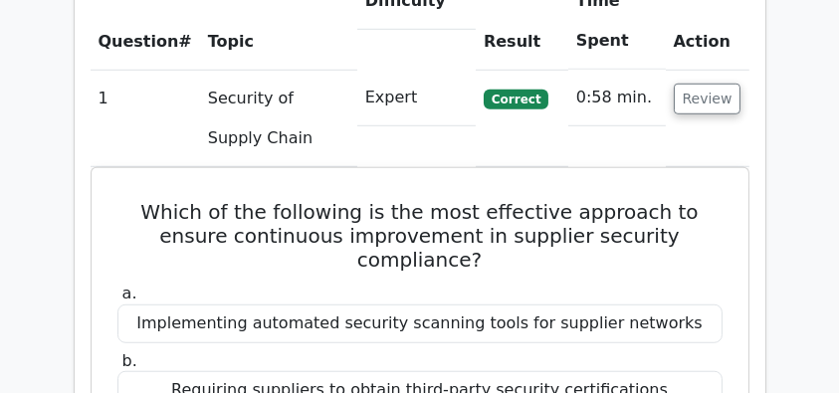
scroll to position [1658, 0]
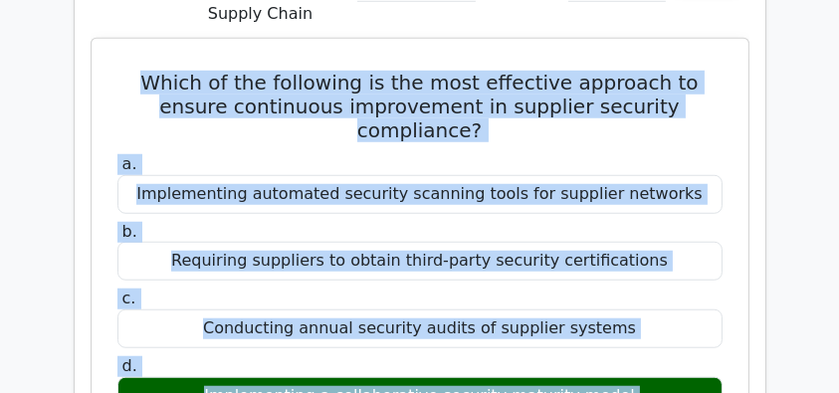
drag, startPoint x: 107, startPoint y: 26, endPoint x: 646, endPoint y: 351, distance: 629.0
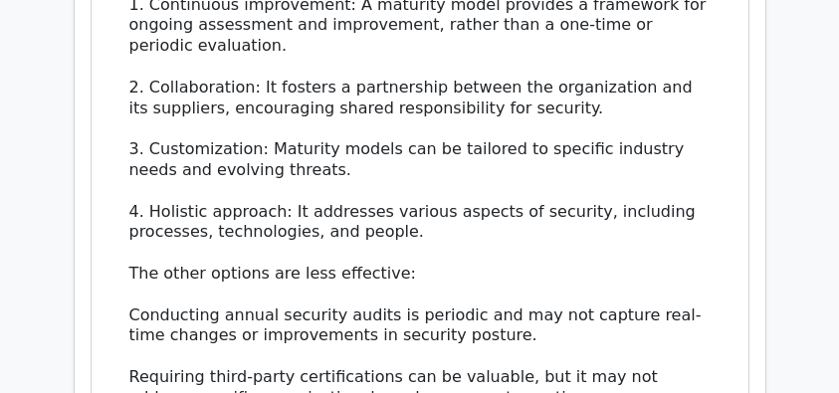
scroll to position [2255, 0]
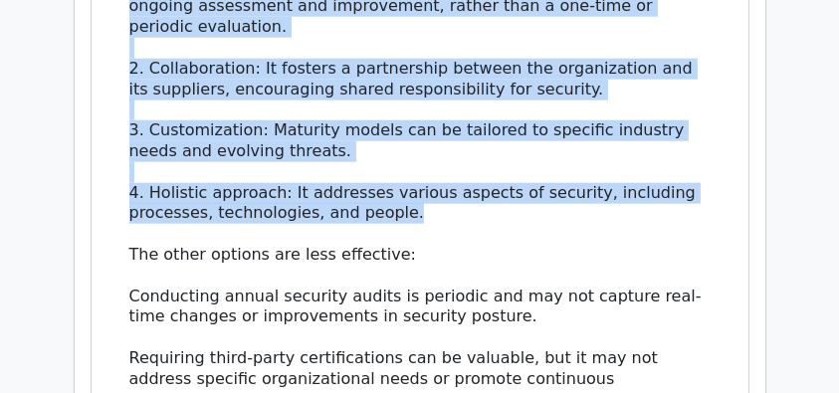
click at [446, 135] on div "The most effective approach to ensure continuous improvement in supplier securi…" at bounding box center [419, 234] width 581 height 683
copy div "Which of the following is the most effective approach to ensure continuous impr…"
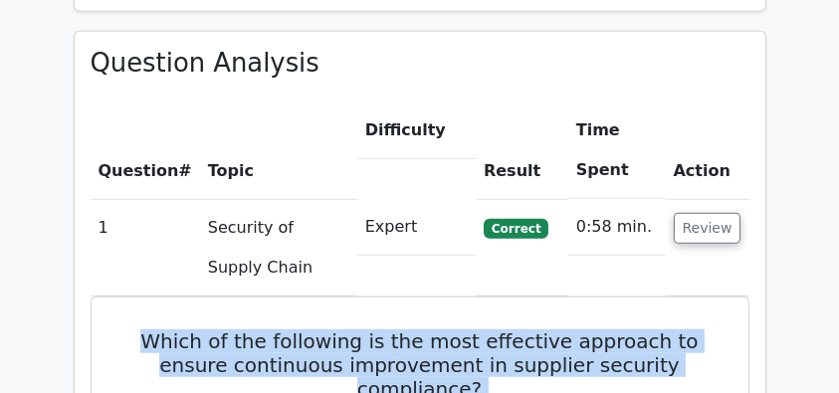
scroll to position [1326, 0]
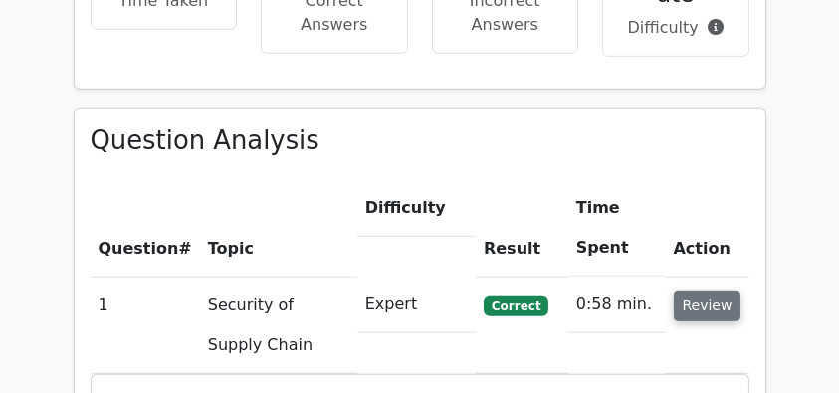
click at [736, 291] on button "Review" at bounding box center [708, 306] width 68 height 31
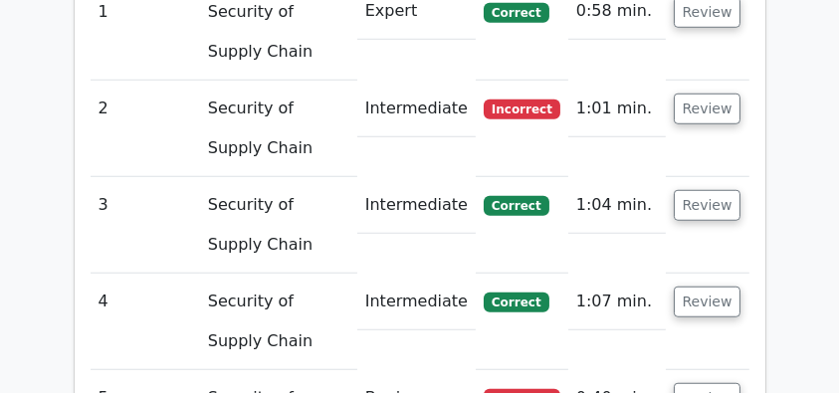
scroll to position [1525, 0]
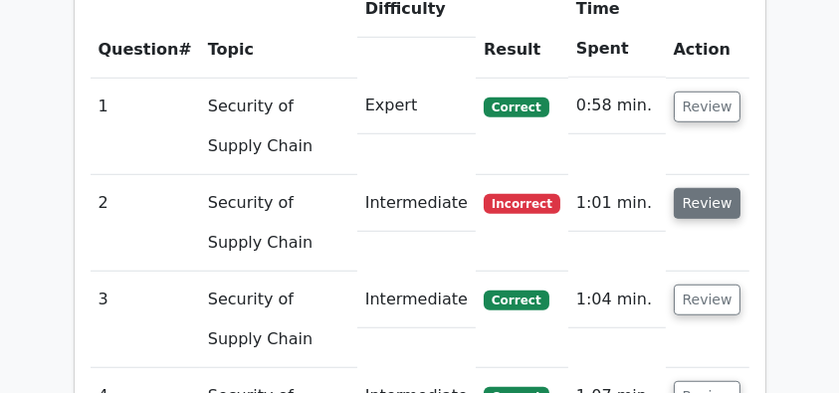
click at [684, 188] on button "Review" at bounding box center [708, 203] width 68 height 31
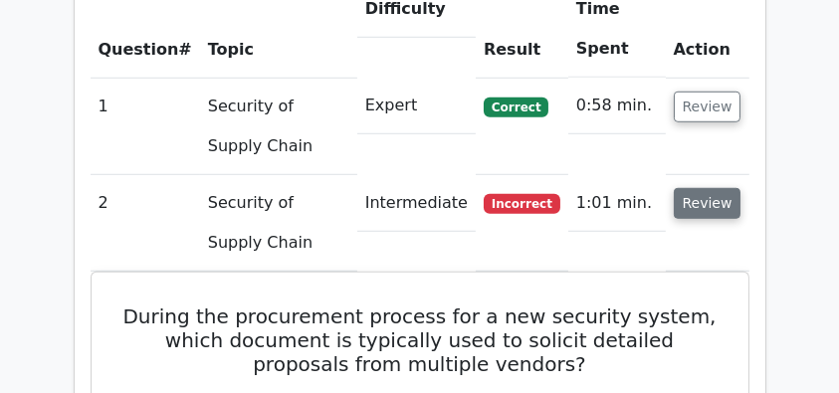
click at [688, 188] on button "Review" at bounding box center [708, 203] width 68 height 31
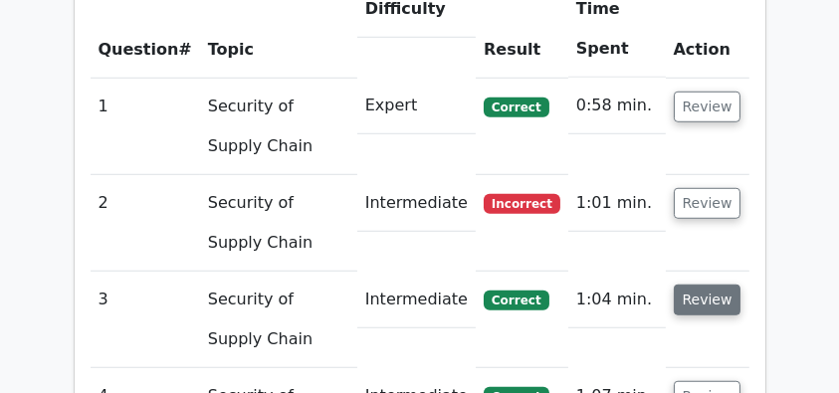
click at [688, 285] on button "Review" at bounding box center [708, 300] width 68 height 31
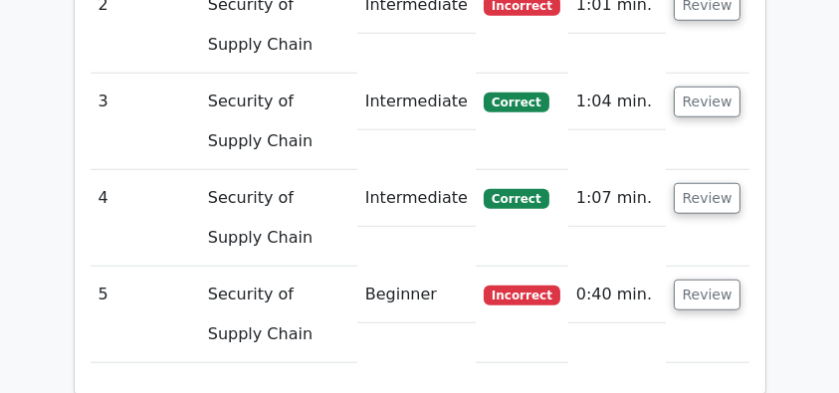
scroll to position [1791, 0]
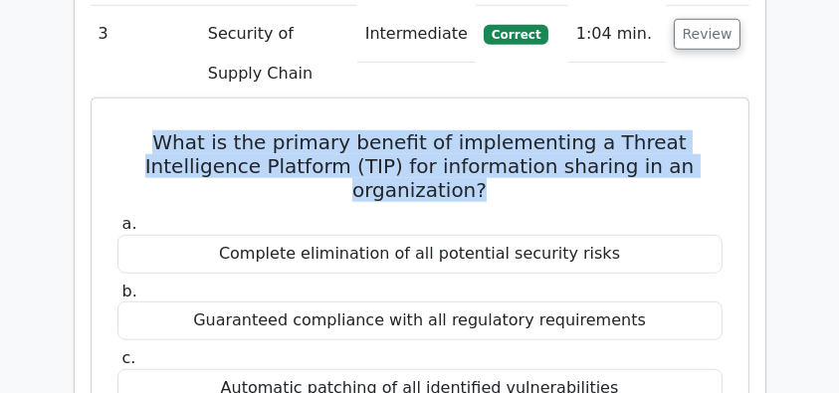
drag, startPoint x: 131, startPoint y: 88, endPoint x: 489, endPoint y: 139, distance: 360.9
click at [489, 139] on h5 "What is the primary benefit of implementing a Threat Intelligence Platform (TIP…" at bounding box center [419, 166] width 609 height 72
click at [487, 147] on h5 "What is the primary benefit of implementing a Threat Intelligence Platform (TIP…" at bounding box center [419, 166] width 609 height 72
drag, startPoint x: 516, startPoint y: 136, endPoint x: 149, endPoint y: 87, distance: 370.5
click at [149, 130] on h5 "What is the primary benefit of implementing a Threat Intelligence Platform (TIP…" at bounding box center [419, 166] width 609 height 72
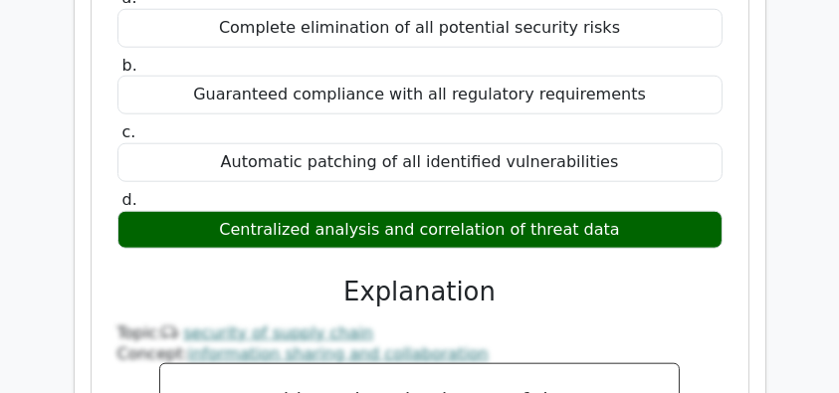
scroll to position [2056, 0]
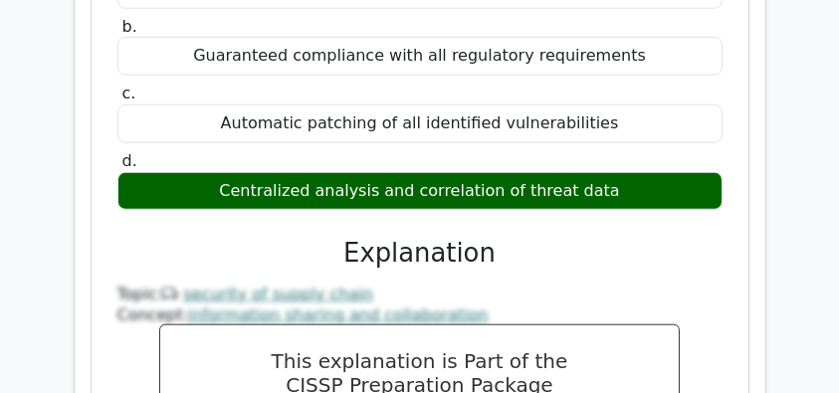
drag, startPoint x: 188, startPoint y: 138, endPoint x: 641, endPoint y: 141, distance: 452.7
click at [641, 172] on div "Centralized analysis and correlation of threat data" at bounding box center [419, 191] width 605 height 39
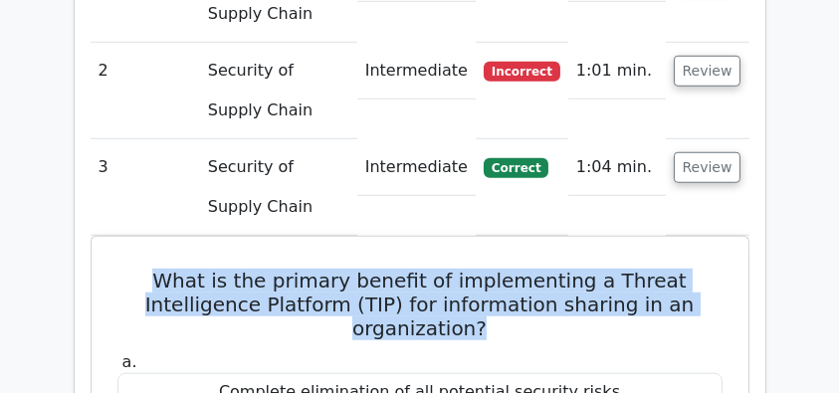
scroll to position [1791, 0]
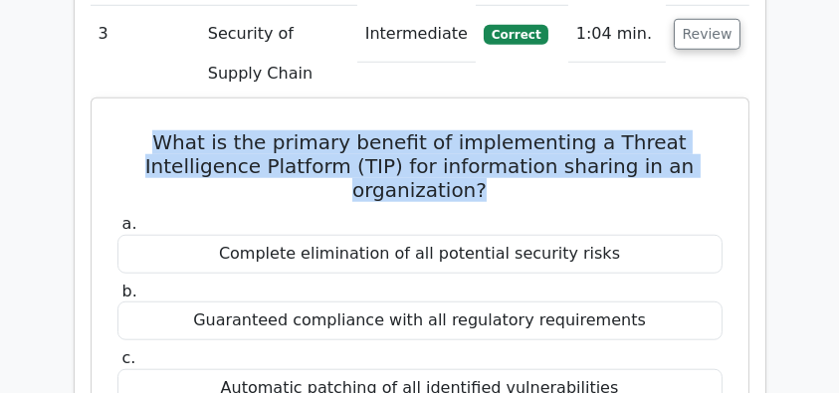
drag, startPoint x: 147, startPoint y: 92, endPoint x: 450, endPoint y: 216, distance: 327.0
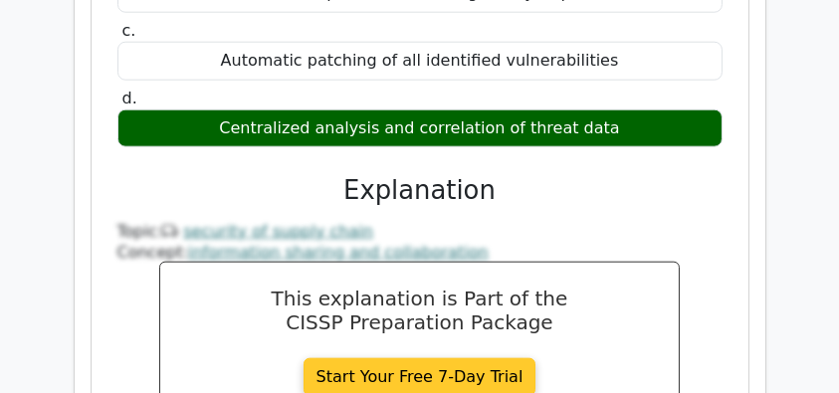
scroll to position [2122, 0]
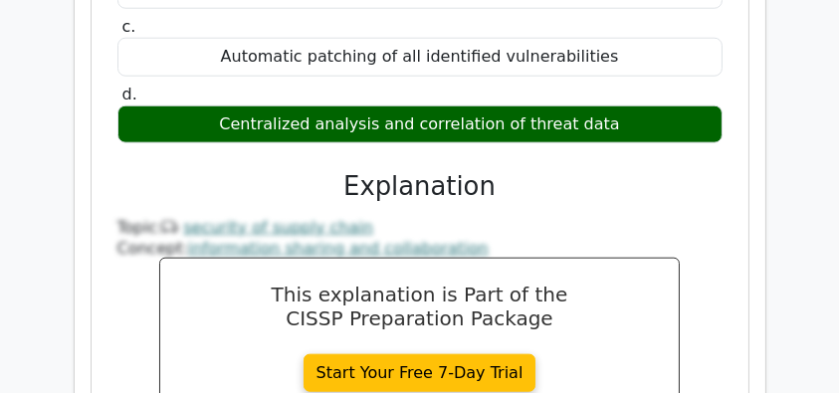
click at [630, 105] on div "Centralized analysis and correlation of threat data" at bounding box center [419, 124] width 605 height 39
copy div "What is the primary benefit of implementing a Threat Intelligence Platform (TIP…"
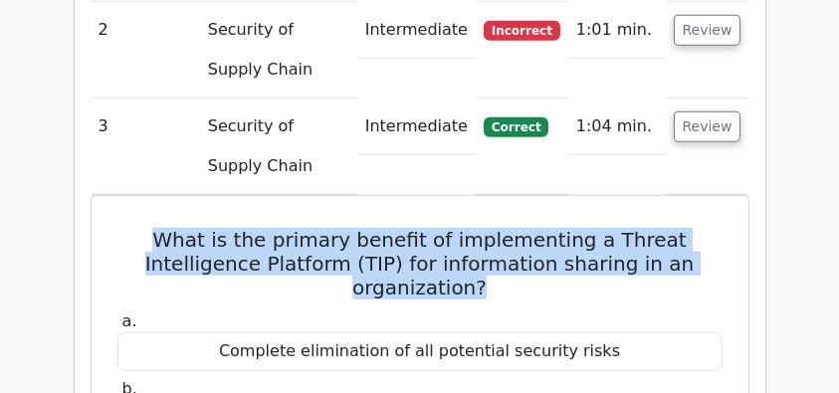
scroll to position [1658, 0]
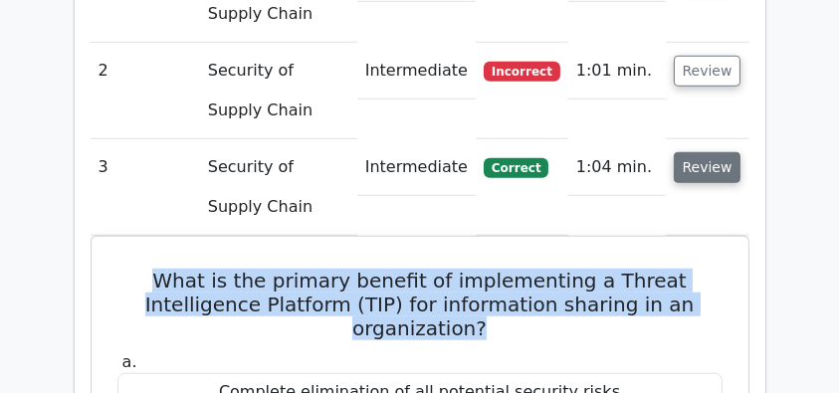
click at [713, 152] on button "Review" at bounding box center [708, 167] width 68 height 31
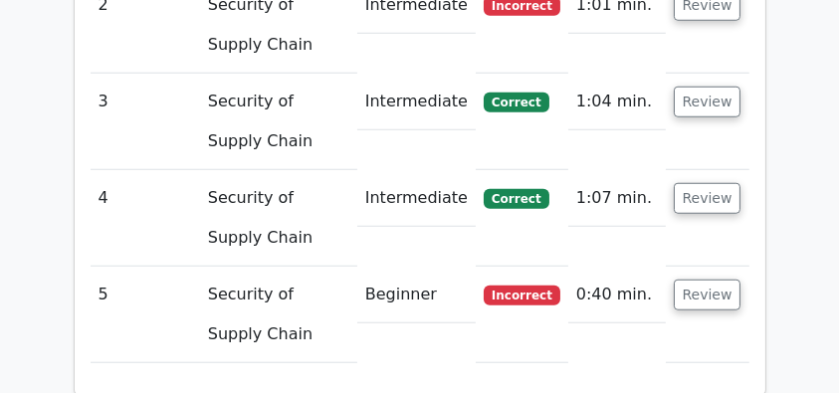
scroll to position [1724, 0]
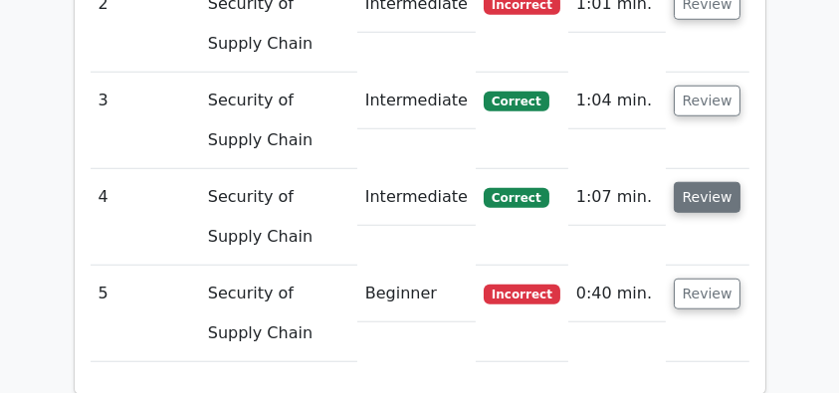
click at [703, 182] on button "Review" at bounding box center [708, 197] width 68 height 31
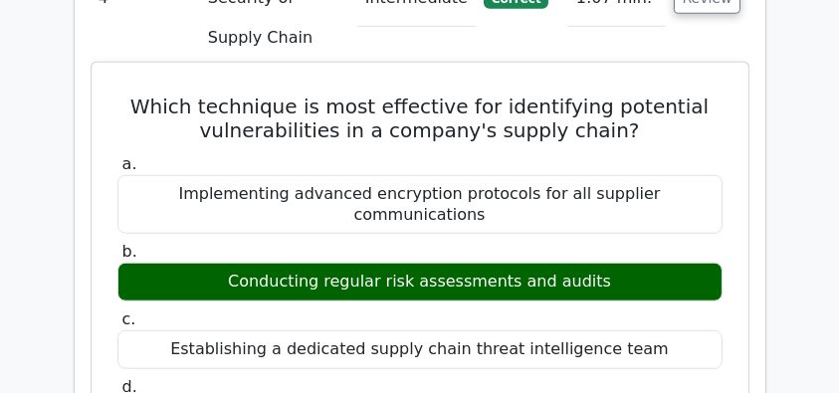
scroll to position [1923, 0]
drag, startPoint x: 145, startPoint y: 51, endPoint x: 683, endPoint y: 371, distance: 625.6
copy div "Which technique is most effective for identifying potential vulnerabilities in …"
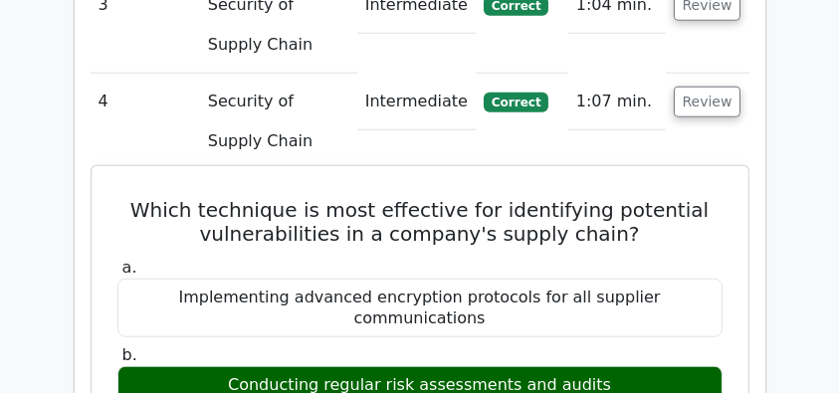
scroll to position [1724, 0]
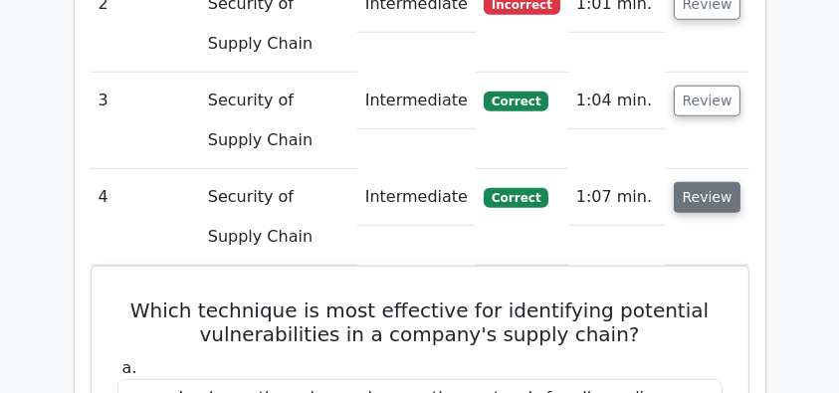
click at [721, 182] on button "Review" at bounding box center [708, 197] width 68 height 31
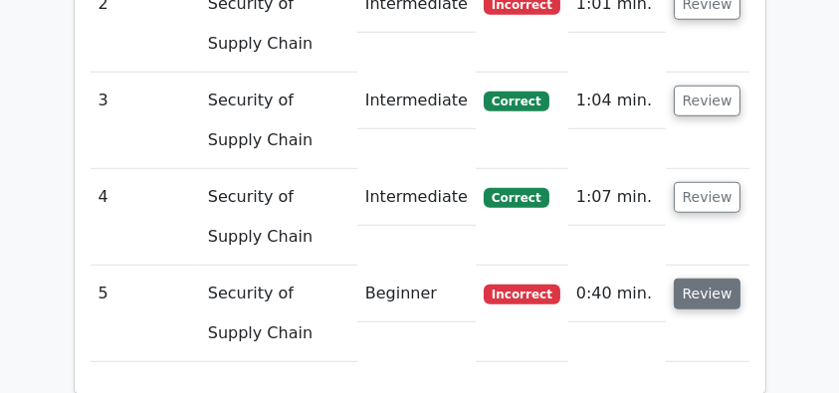
click at [693, 279] on button "Review" at bounding box center [708, 294] width 68 height 31
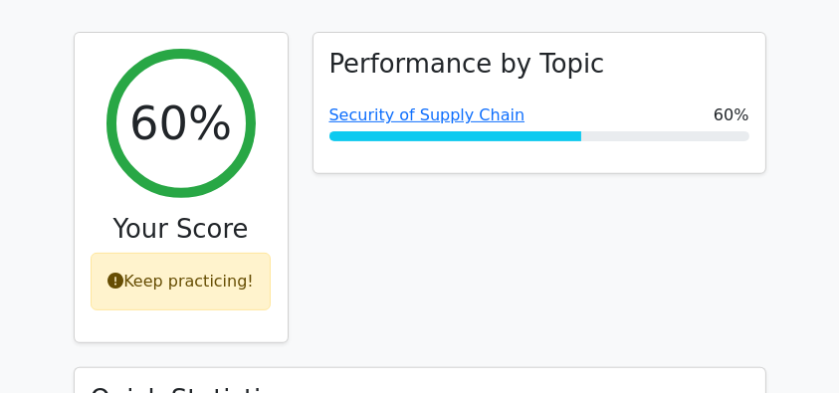
scroll to position [729, 0]
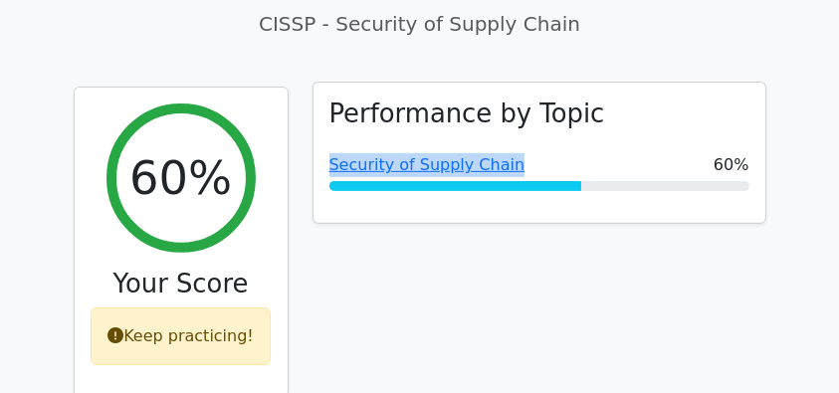
drag, startPoint x: 326, startPoint y: 119, endPoint x: 515, endPoint y: 119, distance: 189.0
click at [515, 119] on div "Performance by Topic Security of Supply Chain 60%" at bounding box center [539, 153] width 452 height 140
copy link "Security of Supply Chain"
click at [455, 155] on link "Security of Supply Chain" at bounding box center [427, 164] width 196 height 19
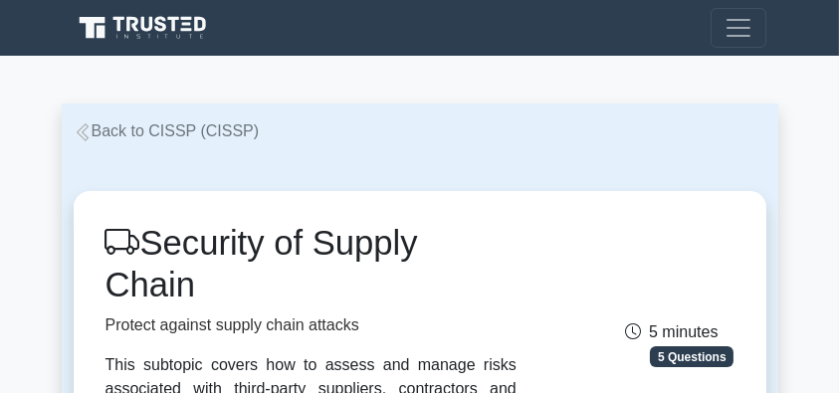
drag, startPoint x: 0, startPoint y: 0, endPoint x: 273, endPoint y: 169, distance: 320.8
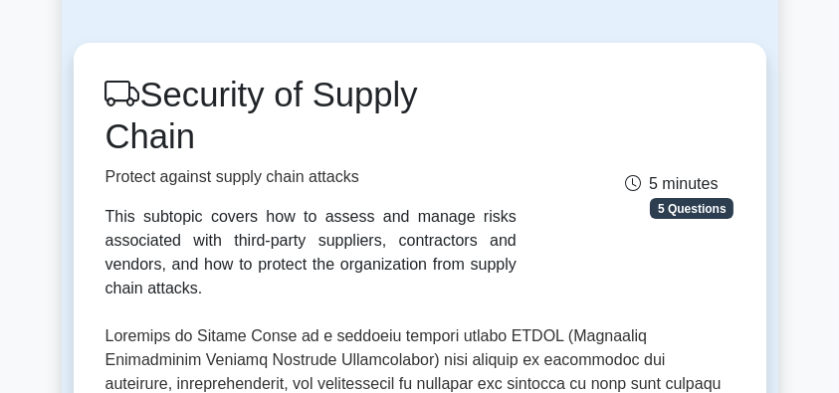
scroll to position [20, 0]
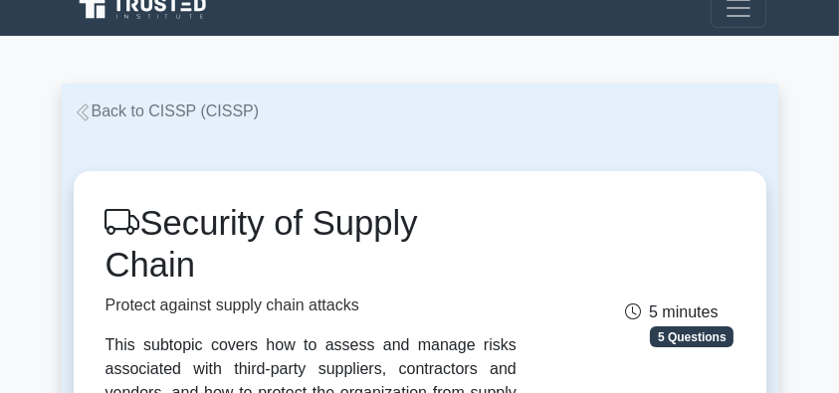
click at [171, 107] on link "Back to CISSP (CISSP)" at bounding box center [167, 110] width 186 height 17
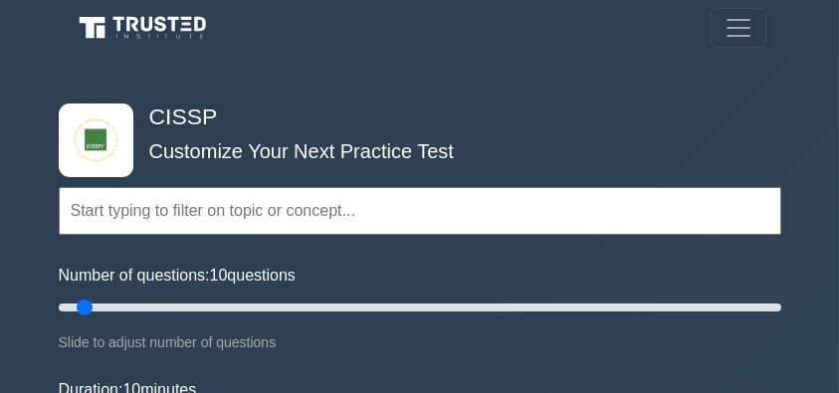
click at [354, 132] on div "Topics Security and Risk Management Asset Security Security Architecture and En…" at bounding box center [420, 183] width 722 height 112
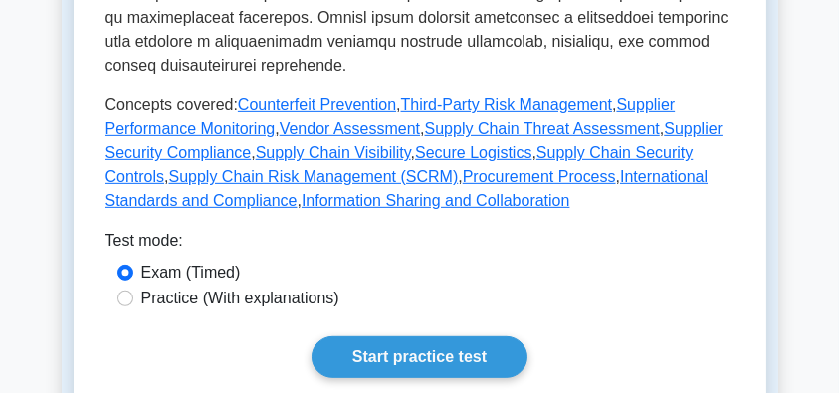
scroll to position [1194, 0]
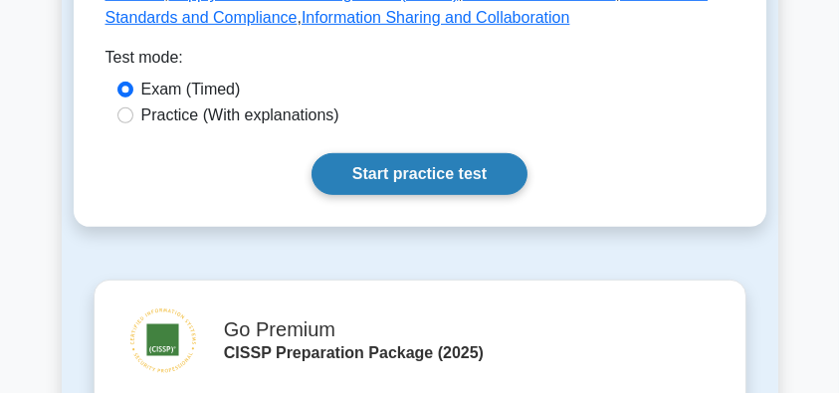
click at [439, 158] on link "Start practice test" at bounding box center [419, 174] width 216 height 42
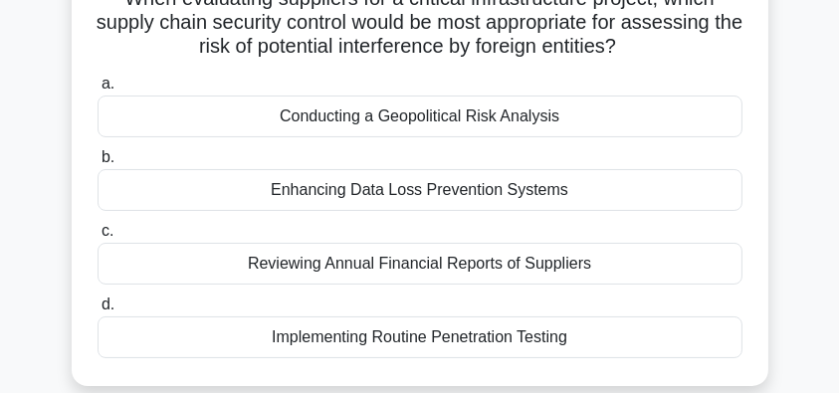
scroll to position [132, 0]
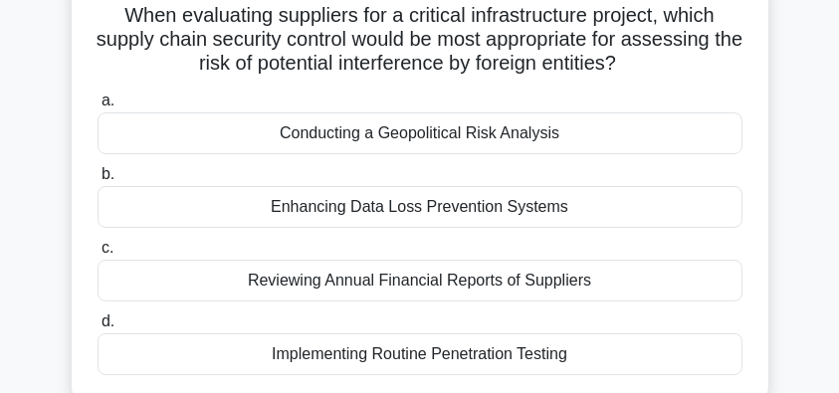
click at [645, 136] on div "Conducting a Geopolitical Risk Analysis" at bounding box center [420, 133] width 645 height 42
click at [98, 107] on input "a. Conducting a Geopolitical Risk Analysis" at bounding box center [98, 101] width 0 height 13
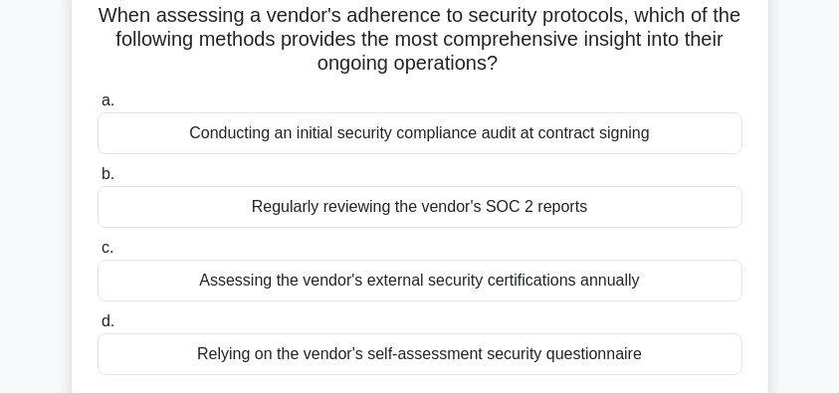
click at [648, 211] on div "Regularly reviewing the vendor's SOC 2 reports" at bounding box center [420, 207] width 645 height 42
click at [98, 181] on input "b. Regularly reviewing the vendor's SOC 2 reports" at bounding box center [98, 174] width 0 height 13
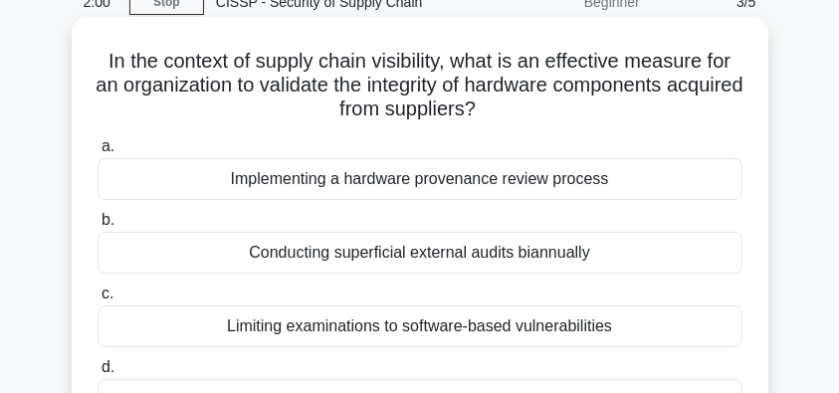
scroll to position [66, 0]
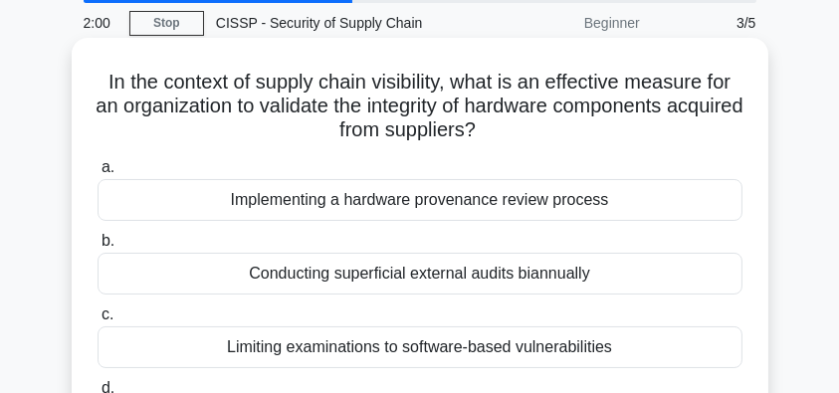
click at [666, 205] on div "Implementing a hardware provenance review process" at bounding box center [420, 200] width 645 height 42
click at [98, 174] on input "a. Implementing a hardware provenance review process" at bounding box center [98, 167] width 0 height 13
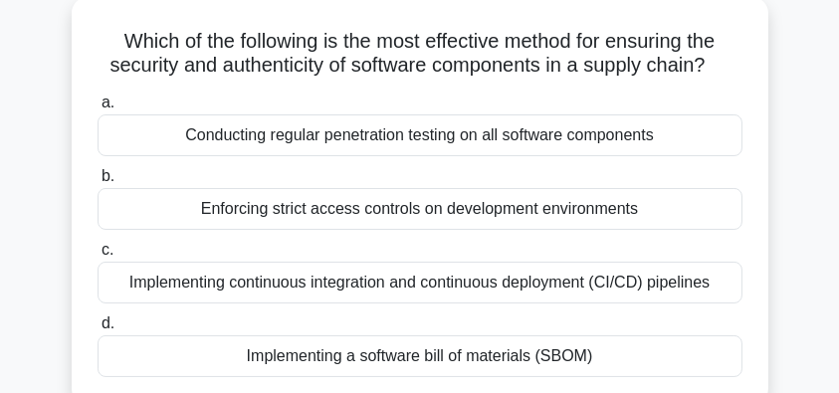
scroll to position [132, 0]
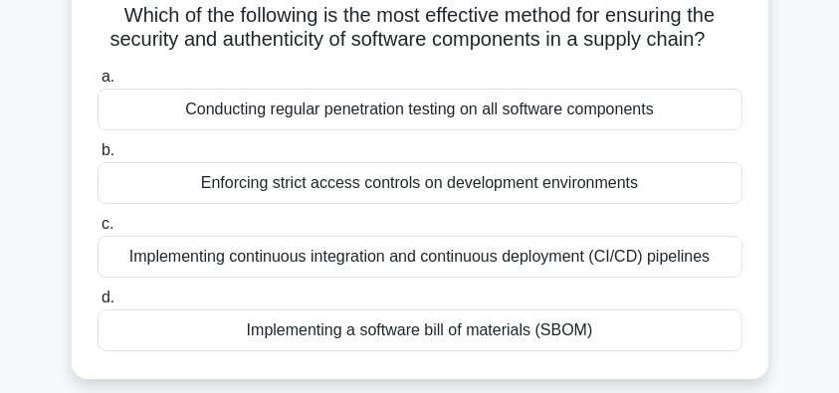
click at [608, 332] on div "Implementing a software bill of materials (SBOM)" at bounding box center [420, 330] width 645 height 42
click at [98, 304] on input "d. Implementing a software bill of materials (SBOM)" at bounding box center [98, 298] width 0 height 13
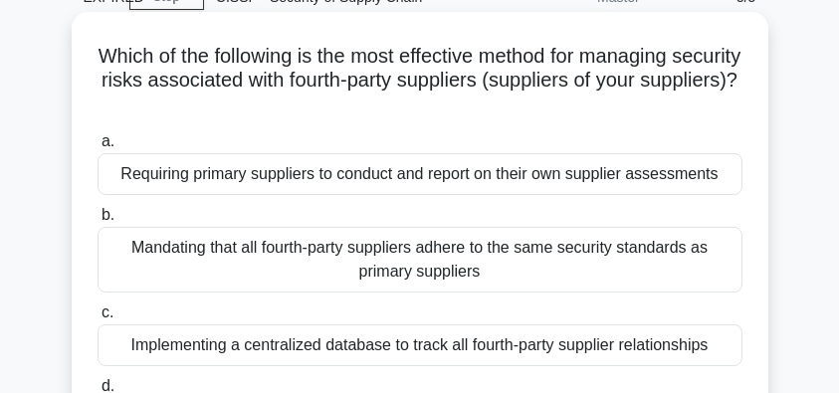
scroll to position [71, 0]
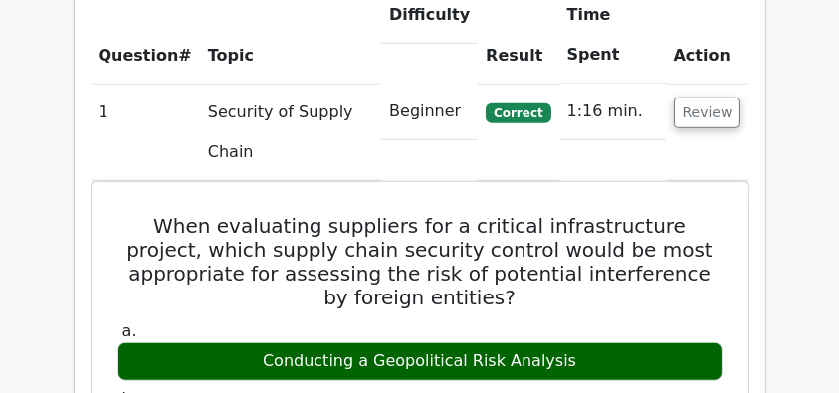
scroll to position [1525, 0]
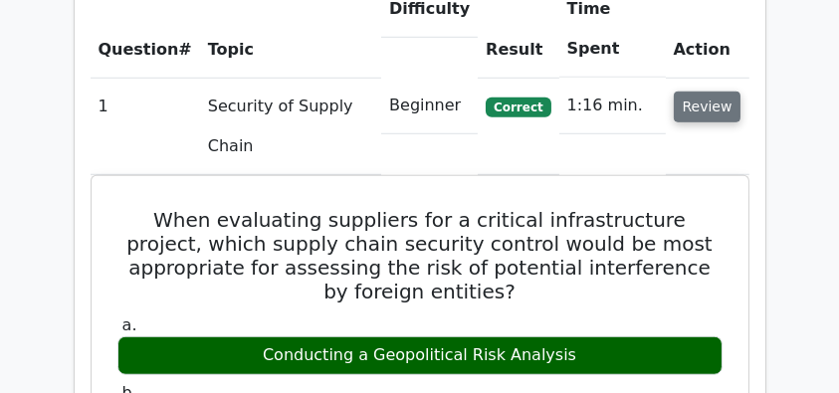
click at [710, 92] on button "Review" at bounding box center [708, 107] width 68 height 31
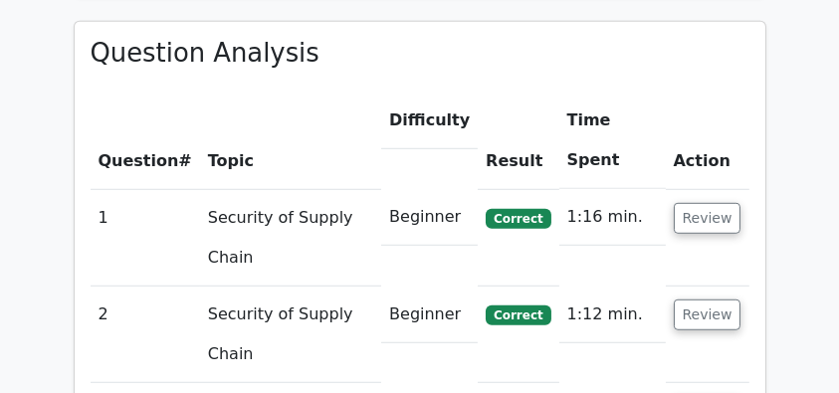
scroll to position [1419, 0]
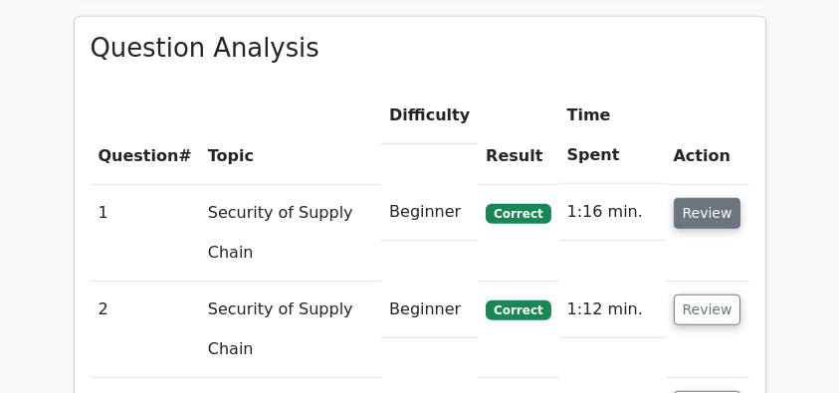
click at [714, 198] on button "Review" at bounding box center [708, 213] width 68 height 31
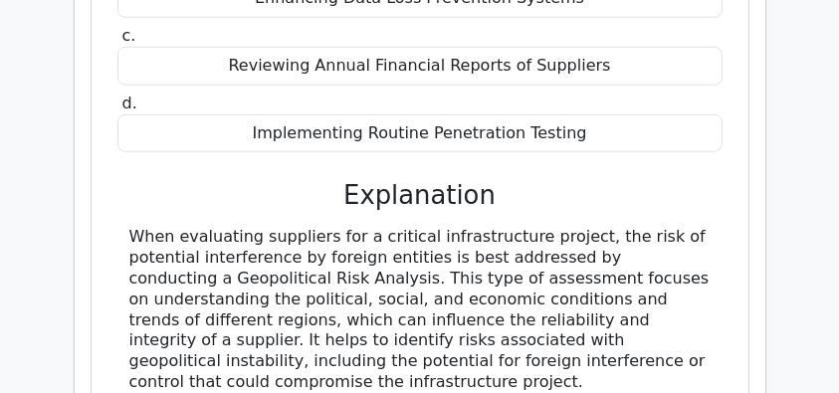
scroll to position [2016, 0]
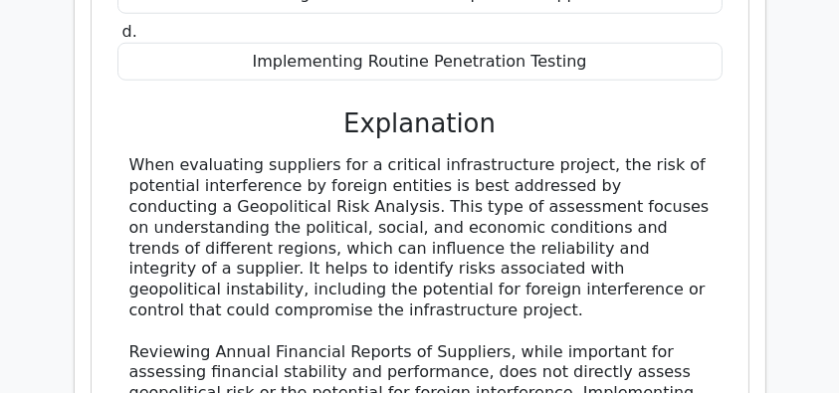
click at [338, 193] on div "When evaluating suppliers for a critical infrastructure project, the risk of po…" at bounding box center [419, 341] width 581 height 372
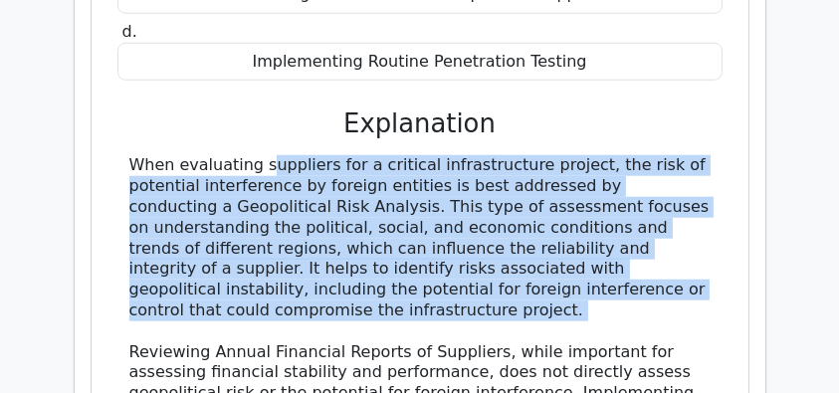
click at [338, 193] on div "When evaluating suppliers for a critical infrastructure project, the risk of po…" at bounding box center [419, 341] width 581 height 372
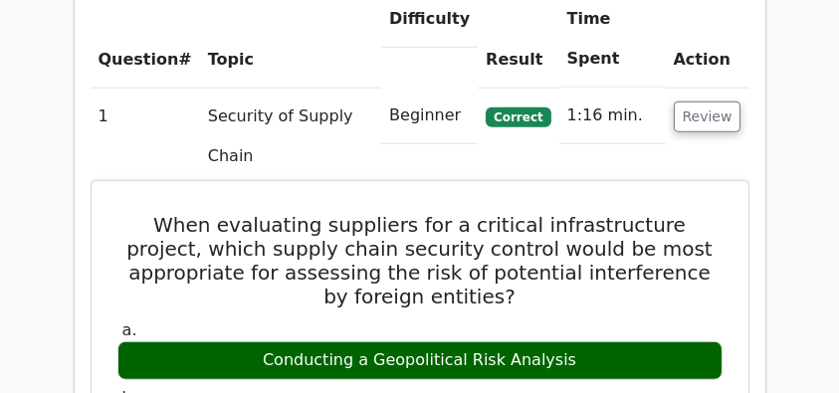
scroll to position [1485, 0]
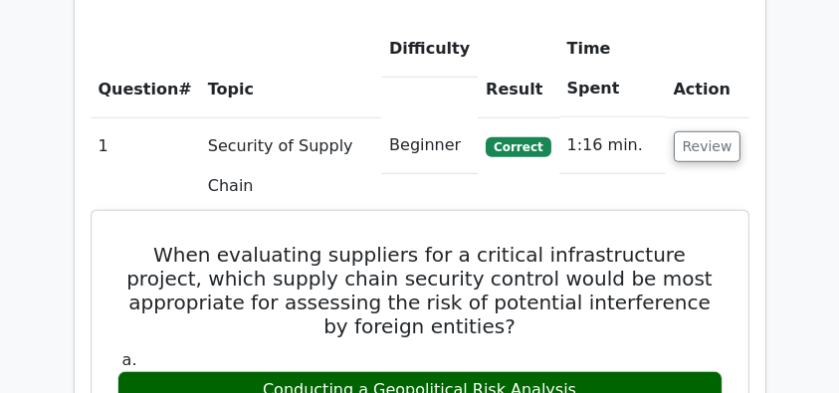
click at [154, 243] on h5 "When evaluating suppliers for a critical infrastructure project, which supply c…" at bounding box center [419, 291] width 609 height 96
drag, startPoint x: 109, startPoint y: 208, endPoint x: 591, endPoint y: 321, distance: 494.7
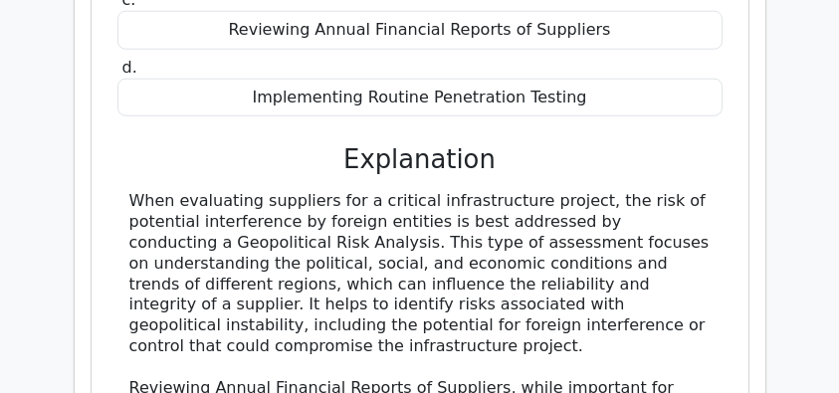
scroll to position [2082, 0]
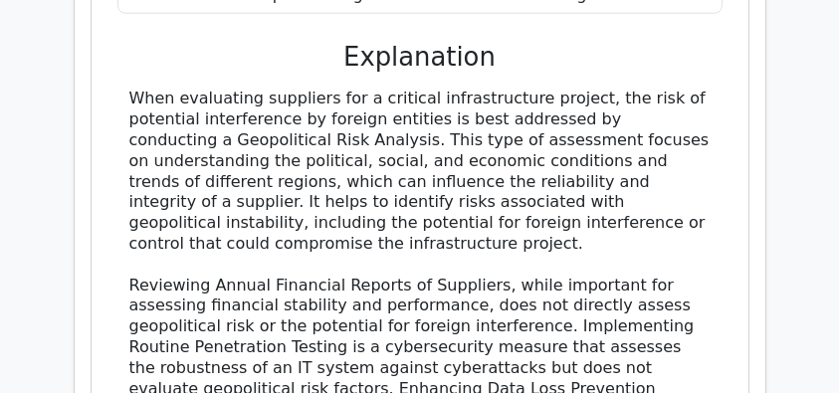
click at [466, 196] on div "When evaluating suppliers for a critical infrastructure project, the risk of po…" at bounding box center [419, 275] width 581 height 372
copy div "When evaluating suppliers for a critical infrastructure project, which supply c…"
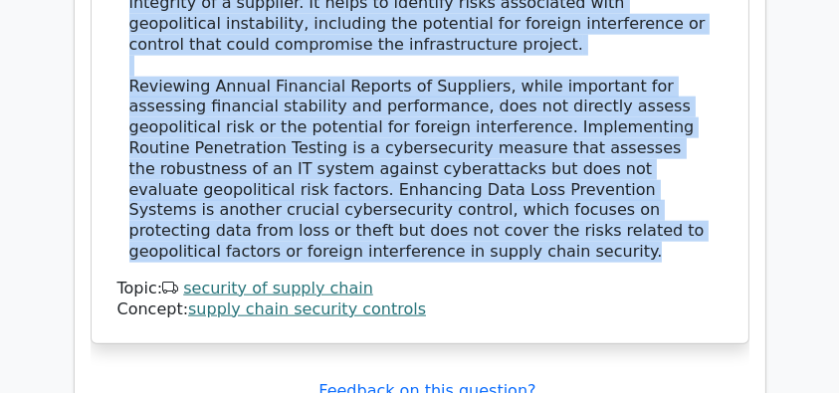
click at [435, 205] on div "When evaluating suppliers for a critical infrastructure project, the risk of po…" at bounding box center [419, 76] width 581 height 372
copy div "When evaluating suppliers for a critical infrastructure project, which supply c…"
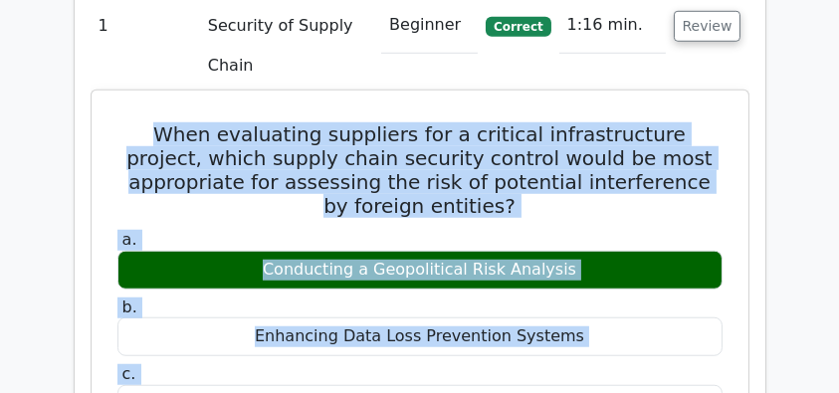
scroll to position [1485, 0]
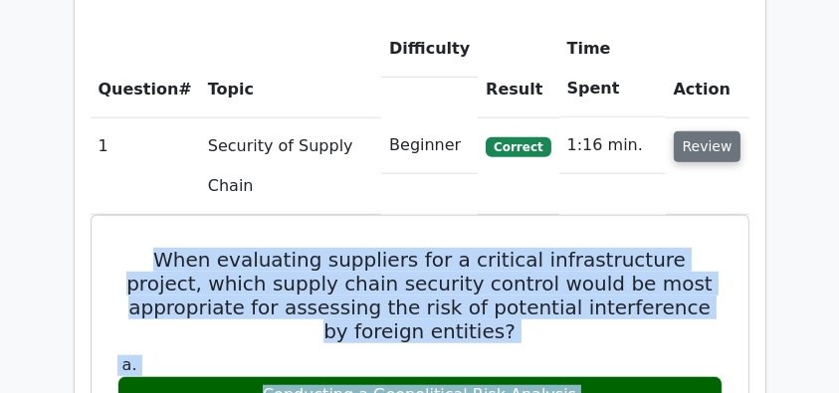
click at [686, 131] on button "Review" at bounding box center [708, 146] width 68 height 31
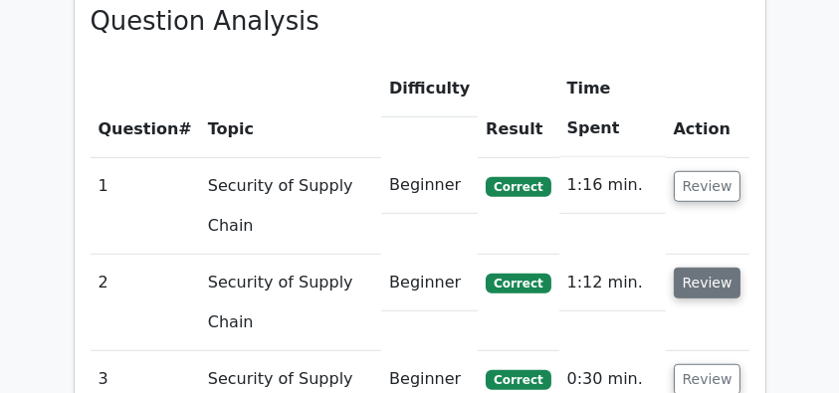
click at [691, 268] on button "Review" at bounding box center [708, 283] width 68 height 31
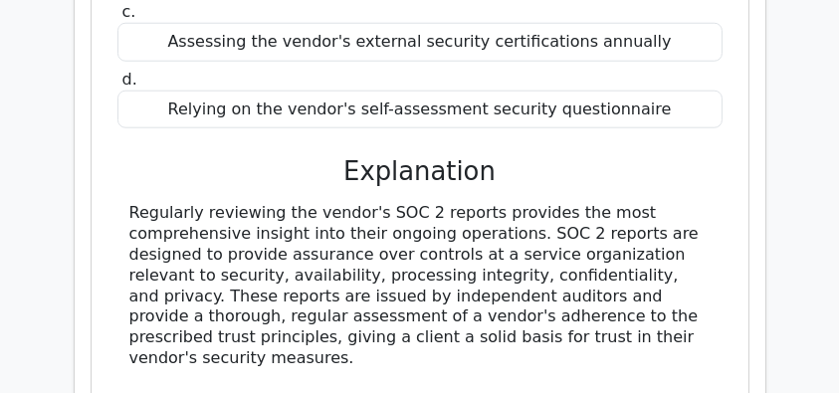
scroll to position [2043, 0]
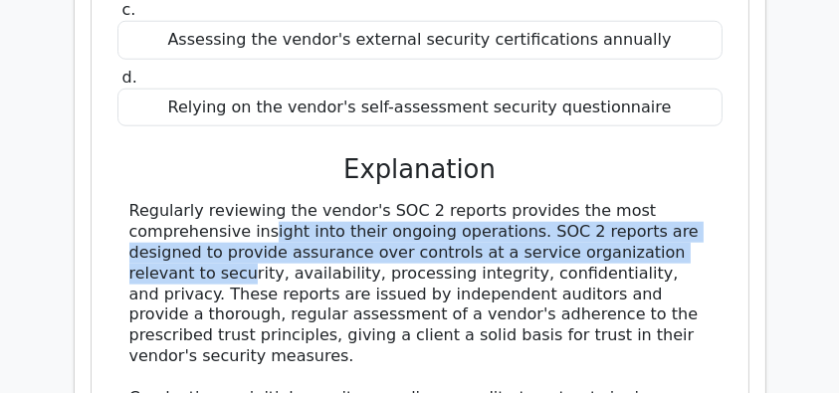
drag, startPoint x: 126, startPoint y: 173, endPoint x: 654, endPoint y: 199, distance: 528.0
click at [654, 201] on div "Regularly reviewing the vendor's SOC 2 reports provides the most comprehensive …" at bounding box center [419, 387] width 605 height 372
click at [336, 208] on div "Regularly reviewing the vendor's SOC 2 reports provides the most comprehensive …" at bounding box center [419, 387] width 581 height 372
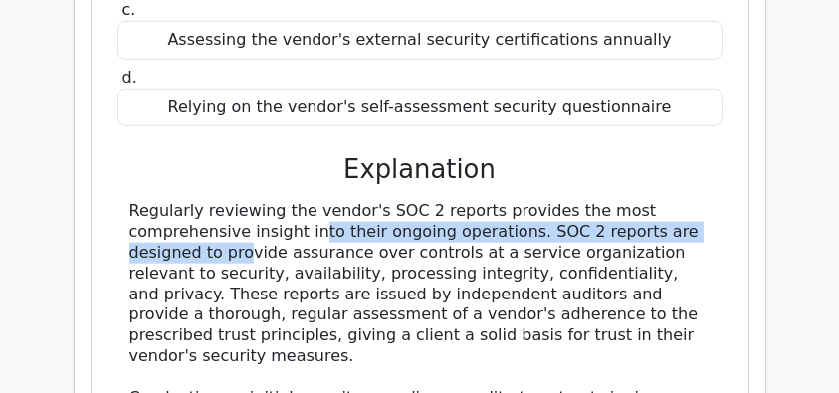
drag, startPoint x: 196, startPoint y: 181, endPoint x: 663, endPoint y: 189, distance: 466.7
click at [663, 201] on div "Regularly reviewing the vendor's SOC 2 reports provides the most comprehensive …" at bounding box center [419, 387] width 581 height 372
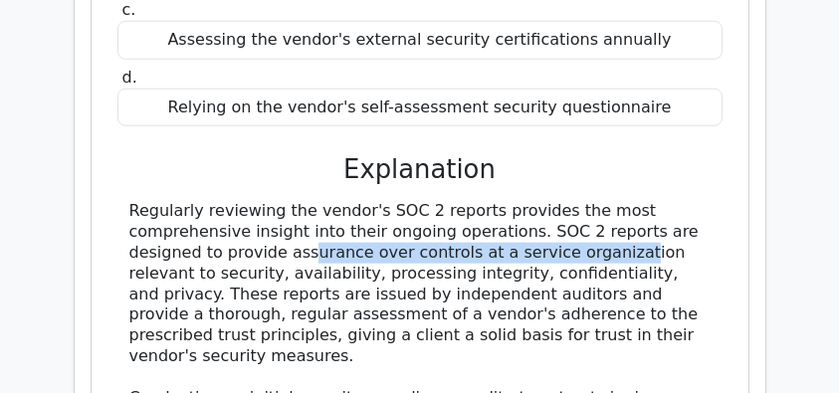
drag, startPoint x: 183, startPoint y: 207, endPoint x: 506, endPoint y: 212, distance: 323.4
click at [506, 212] on div "Regularly reviewing the vendor's SOC 2 reports provides the most comprehensive …" at bounding box center [419, 387] width 581 height 372
drag, startPoint x: 298, startPoint y: 311, endPoint x: 127, endPoint y: 154, distance: 232.4
click at [127, 201] on div "Regularly reviewing the vendor's SOC 2 reports provides the most comprehensive …" at bounding box center [419, 387] width 605 height 372
copy div "Regularly reviewing the vendor's SOC 2 reports provides the most comprehensive …"
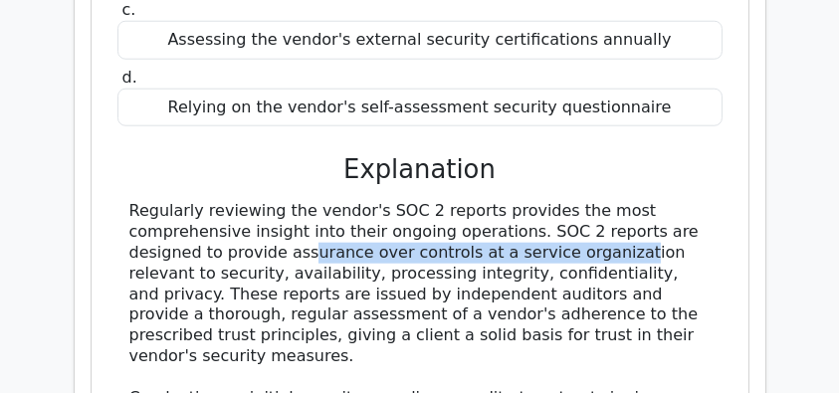
copy div "Regularly reviewing the vendor's SOC 2 reports provides the most comprehensive …"
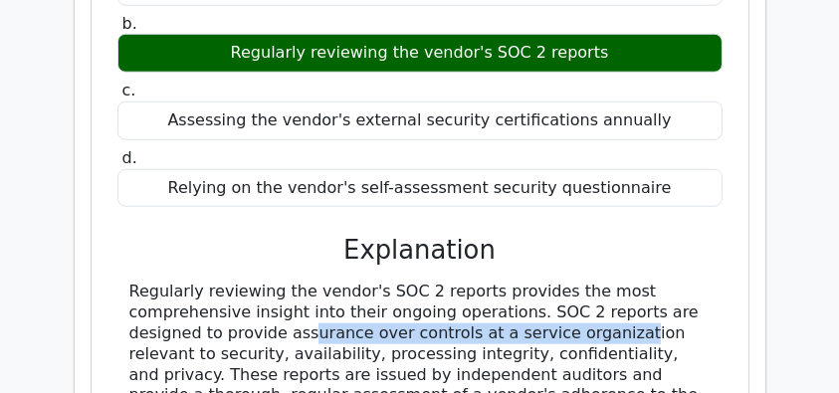
scroll to position [1976, 0]
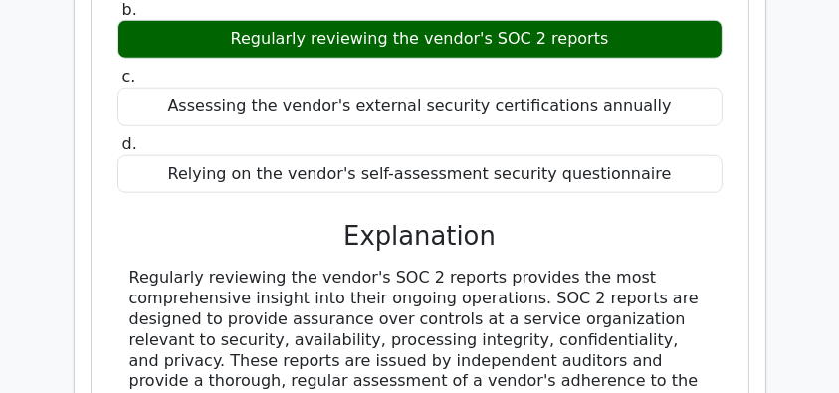
drag, startPoint x: 127, startPoint y: 224, endPoint x: 569, endPoint y: 364, distance: 463.5
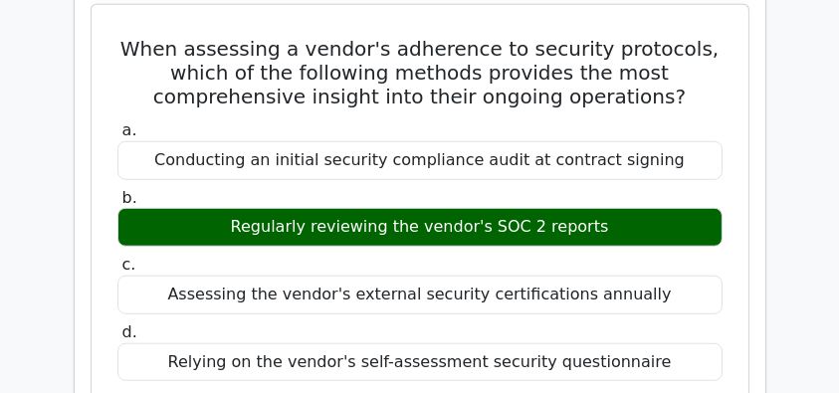
scroll to position [1711, 0]
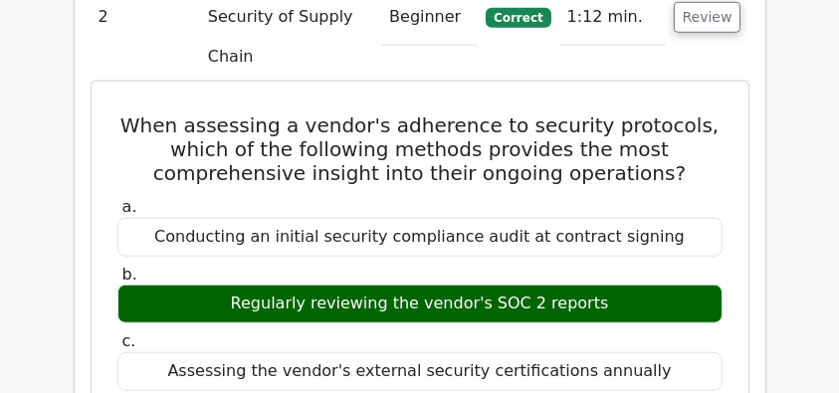
drag, startPoint x: 109, startPoint y: 66, endPoint x: 618, endPoint y: 259, distance: 543.8
copy div "When assessing a vendor's adherence to security protocols, which of the followi…"
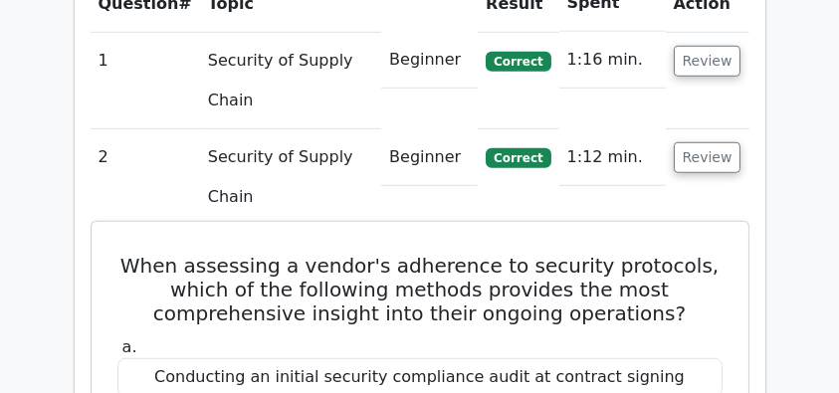
scroll to position [1512, 0]
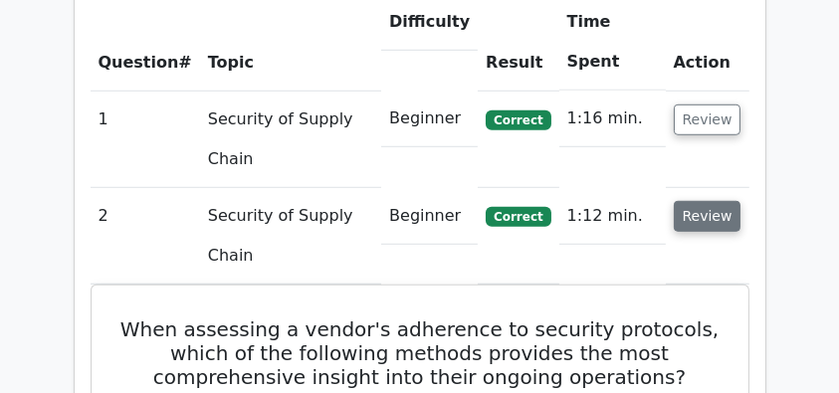
click at [688, 201] on button "Review" at bounding box center [708, 216] width 68 height 31
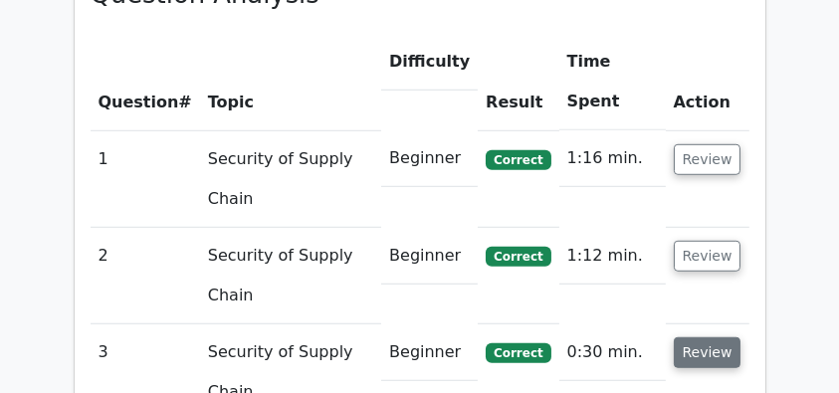
click at [702, 337] on button "Review" at bounding box center [708, 352] width 68 height 31
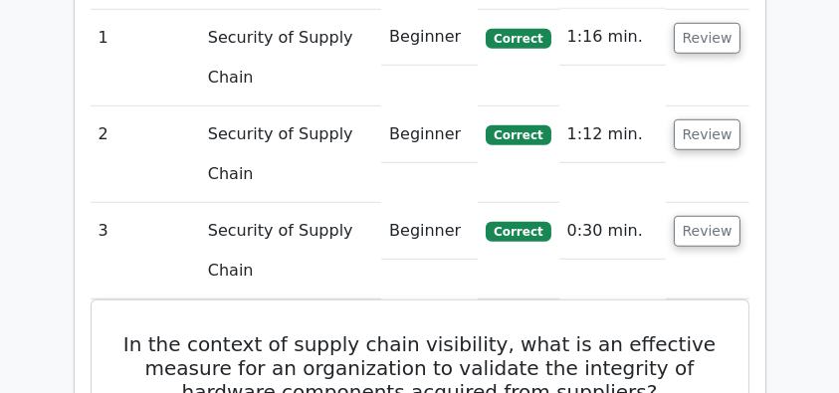
scroll to position [1711, 0]
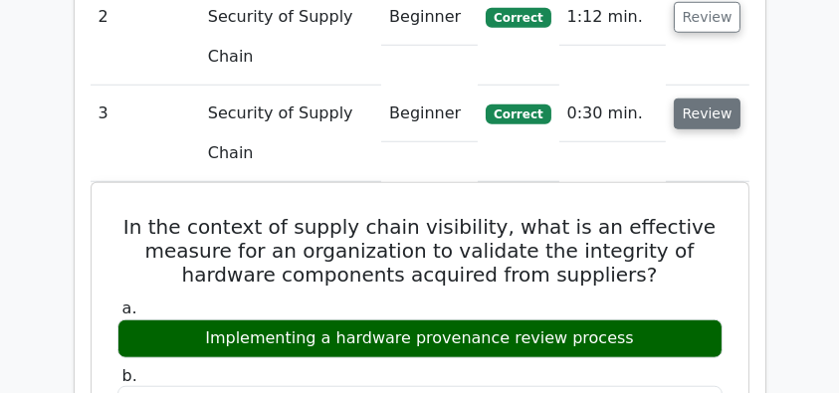
click at [706, 99] on button "Review" at bounding box center [708, 114] width 68 height 31
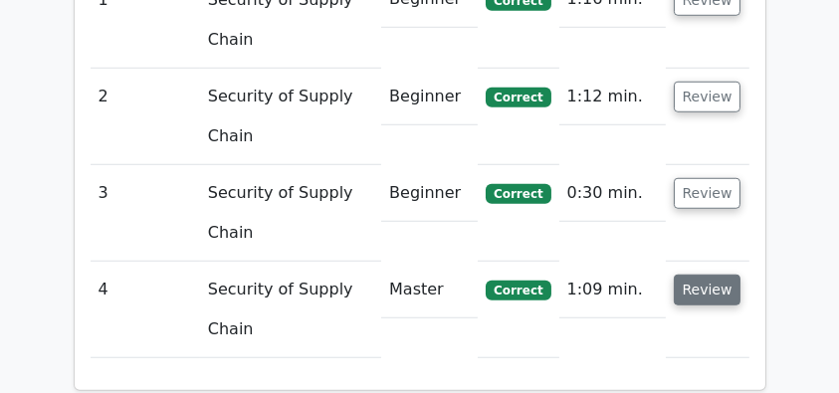
click at [711, 275] on button "Review" at bounding box center [708, 290] width 68 height 31
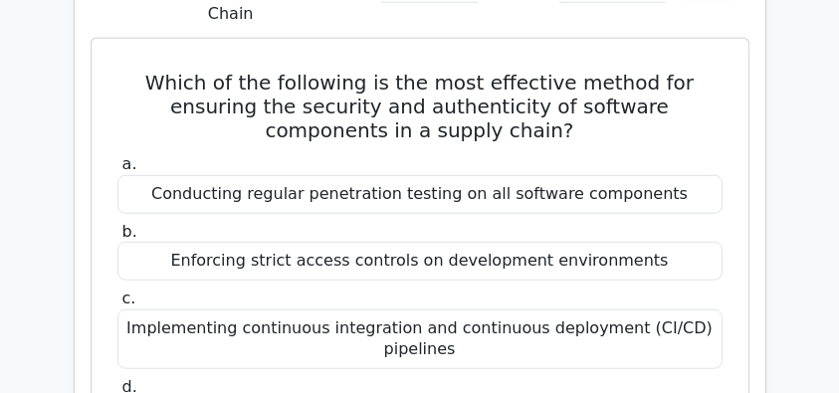
scroll to position [1949, 0]
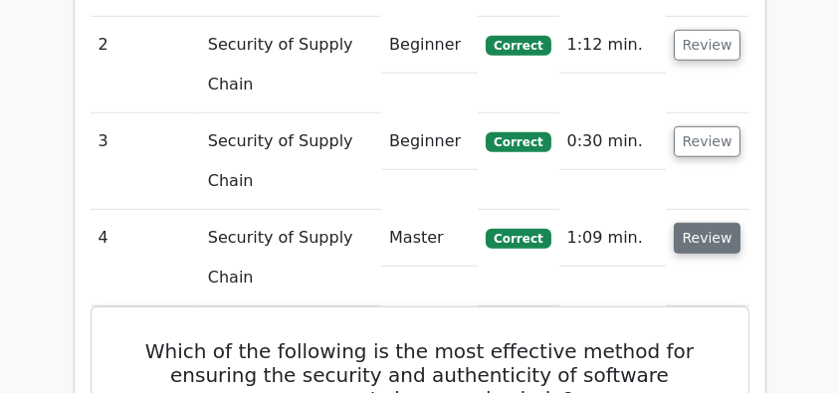
click at [701, 223] on button "Review" at bounding box center [708, 238] width 68 height 31
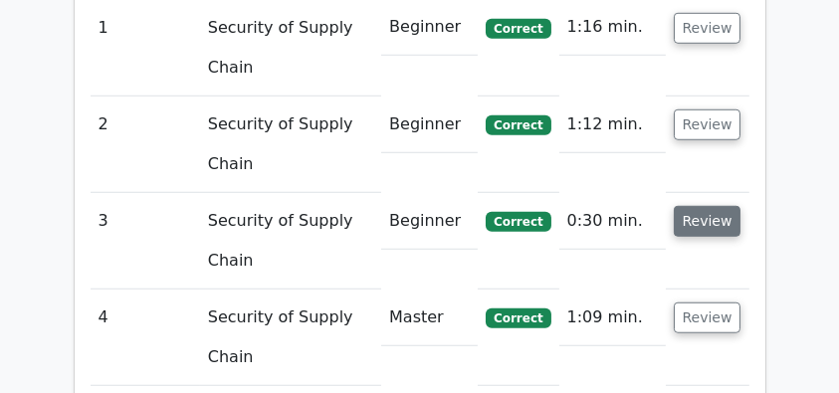
click at [706, 206] on button "Review" at bounding box center [708, 221] width 68 height 31
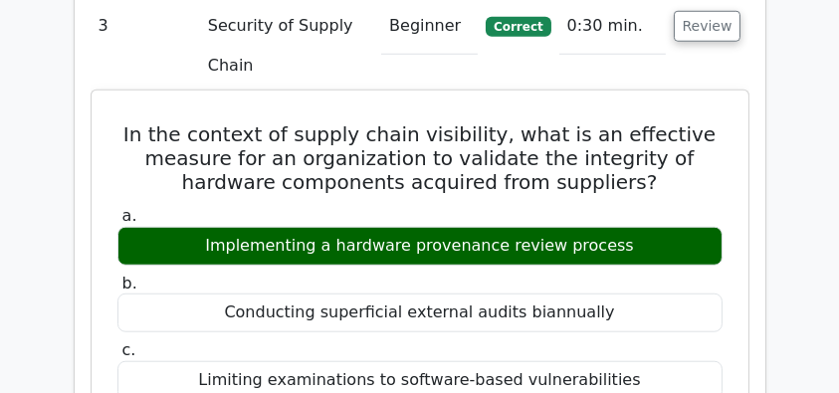
scroll to position [1803, 0]
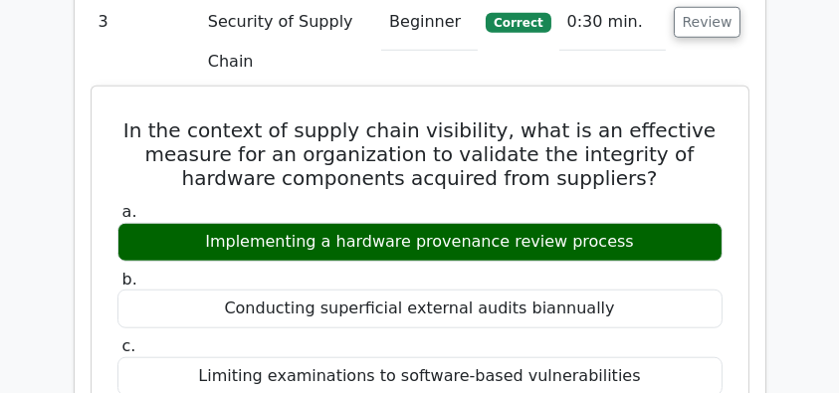
drag, startPoint x: 129, startPoint y: 70, endPoint x: 649, endPoint y: 204, distance: 536.5
copy div "In the context of supply chain visibility, what is an effective measure for an …"
drag, startPoint x: 184, startPoint y: 112, endPoint x: 135, endPoint y: 88, distance: 54.7
click at [183, 118] on h5 "In the context of supply chain visibility, what is an effective measure for an …" at bounding box center [419, 154] width 609 height 72
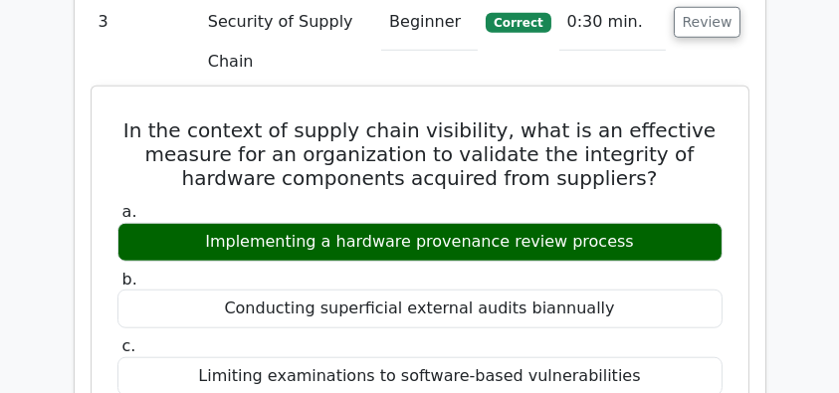
click at [122, 118] on h5 "In the context of supply chain visibility, what is an effective measure for an …" at bounding box center [419, 154] width 609 height 72
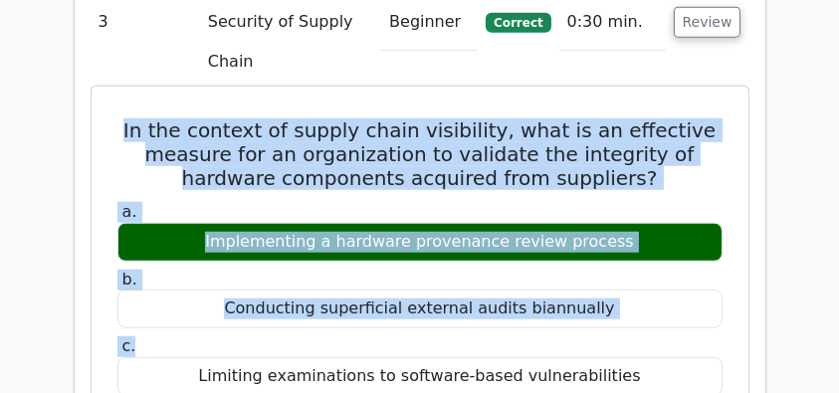
drag, startPoint x: 126, startPoint y: 77, endPoint x: 555, endPoint y: 290, distance: 478.8
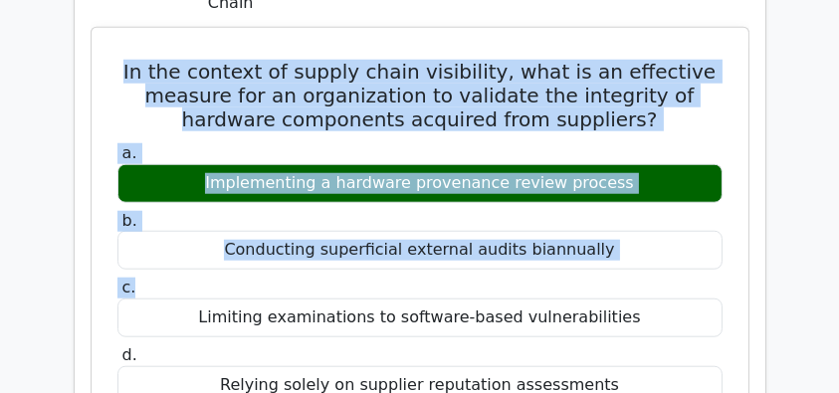
scroll to position [1936, 0]
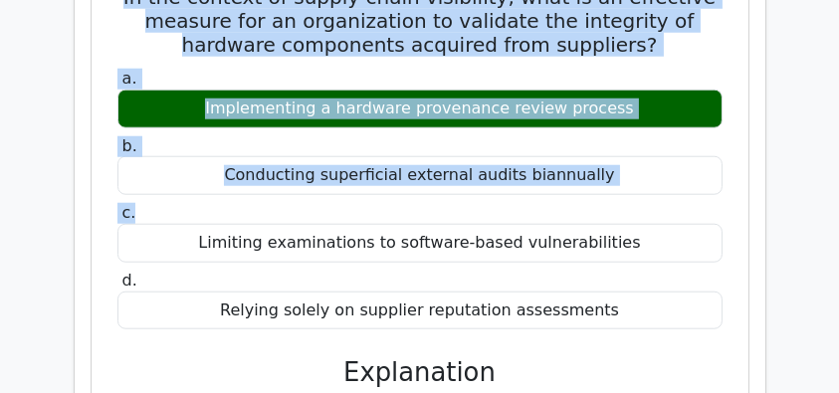
click at [644, 292] on div "Relying solely on supplier reputation assessments" at bounding box center [419, 311] width 605 height 39
copy div "In the context of supply chain visibility, what is an effective measure for an …"
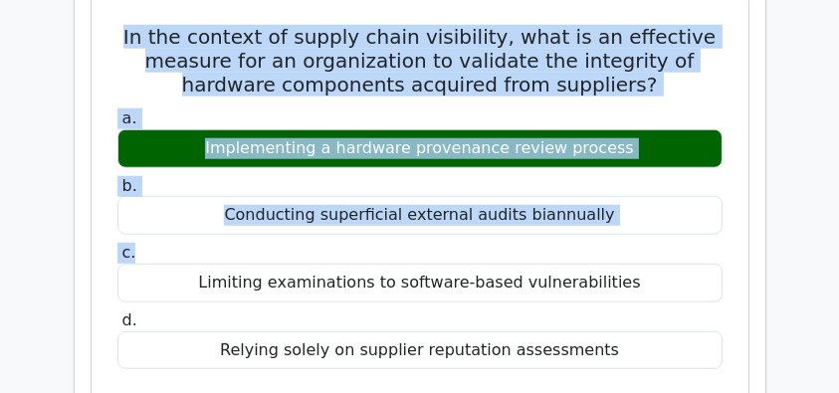
scroll to position [1870, 0]
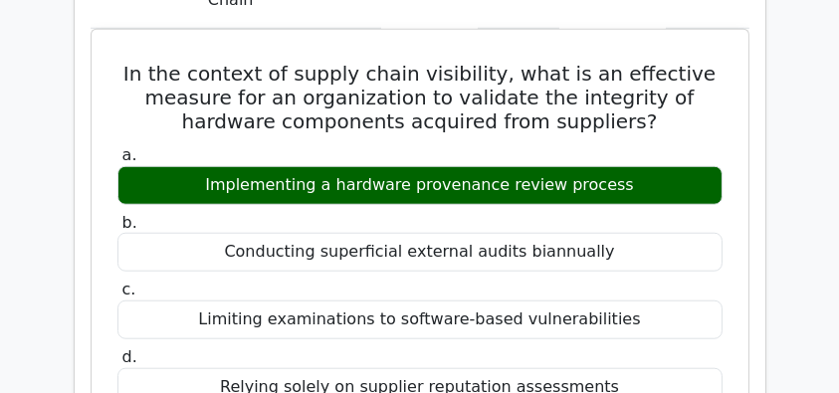
click at [45, 144] on main "Go Premium CISSP Preparation Package (2025) 4537 Superior-grade CISSP practice …" at bounding box center [419, 99] width 839 height 3825
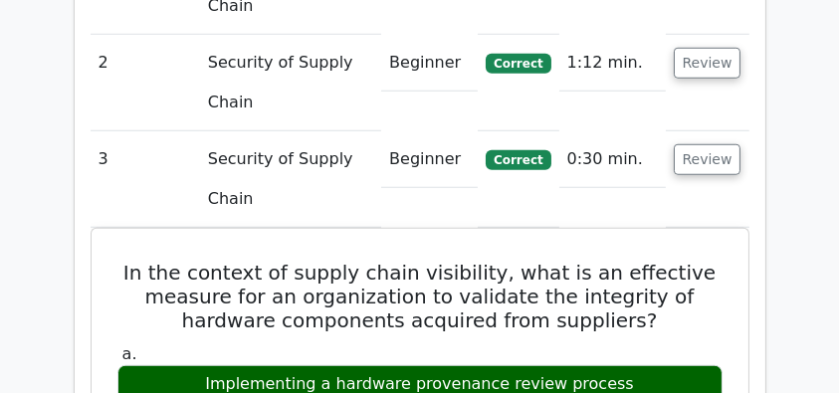
scroll to position [1803, 0]
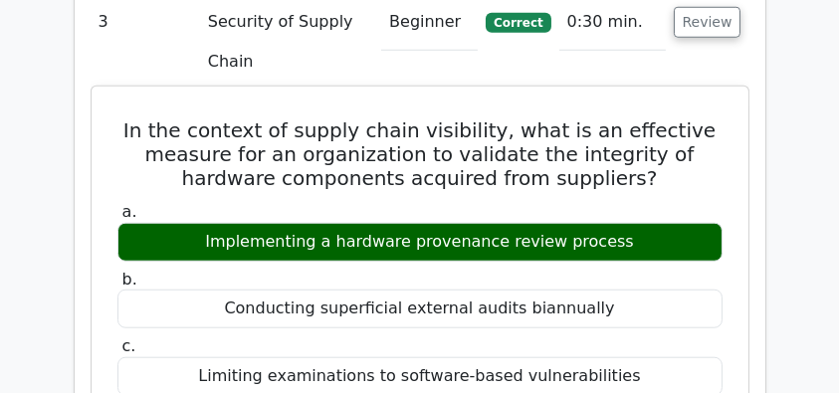
drag, startPoint x: 118, startPoint y: 85, endPoint x: 665, endPoint y: 194, distance: 557.1
click at [657, 223] on div "Implementing a hardware provenance review process" at bounding box center [419, 242] width 605 height 39
drag, startPoint x: 648, startPoint y: 200, endPoint x: 116, endPoint y: 85, distance: 543.7
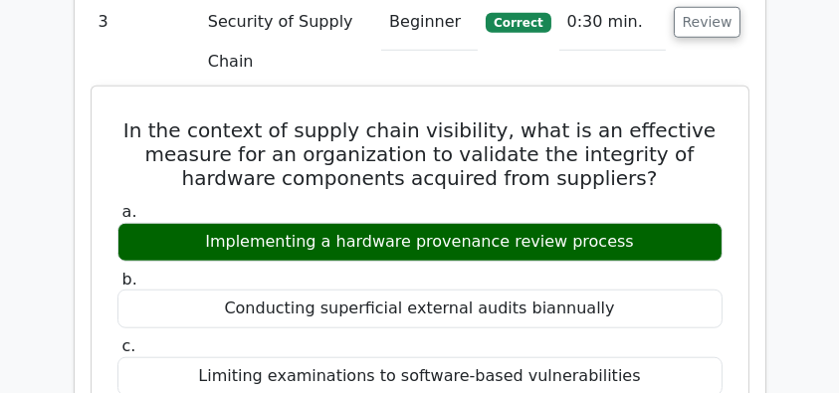
click at [120, 118] on h5 "In the context of supply chain visibility, what is an effective measure for an …" at bounding box center [419, 154] width 609 height 72
drag, startPoint x: 183, startPoint y: 83, endPoint x: 686, endPoint y: 189, distance: 513.6
click at [652, 223] on div "Implementing a hardware provenance review process" at bounding box center [419, 242] width 605 height 39
drag, startPoint x: 652, startPoint y: 197, endPoint x: 139, endPoint y: 83, distance: 525.0
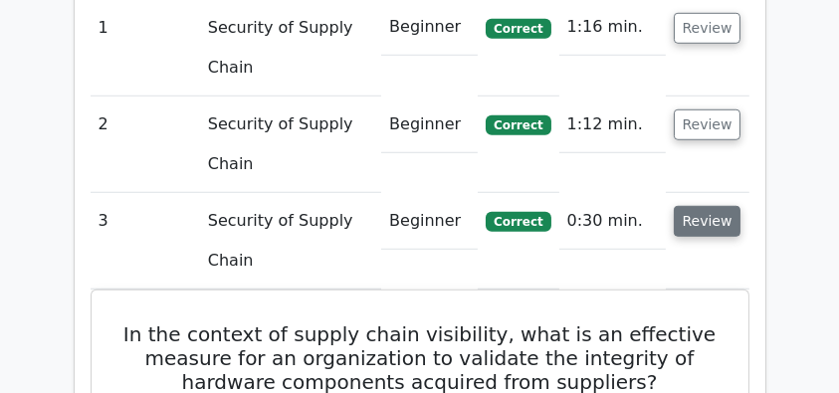
click at [720, 206] on button "Review" at bounding box center [708, 221] width 68 height 31
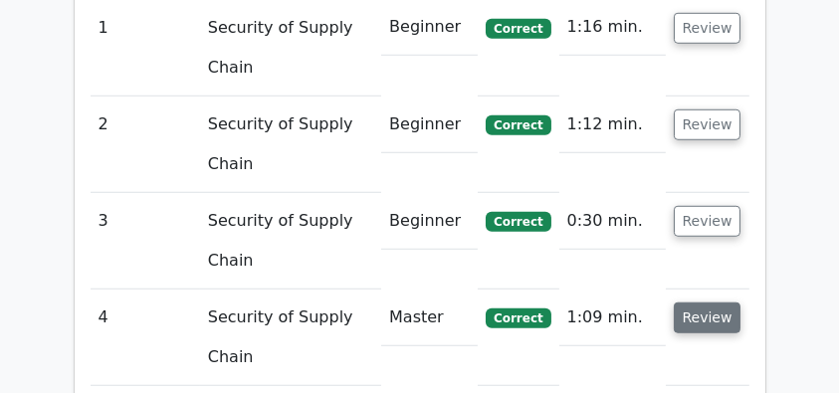
click at [711, 302] on button "Review" at bounding box center [708, 317] width 68 height 31
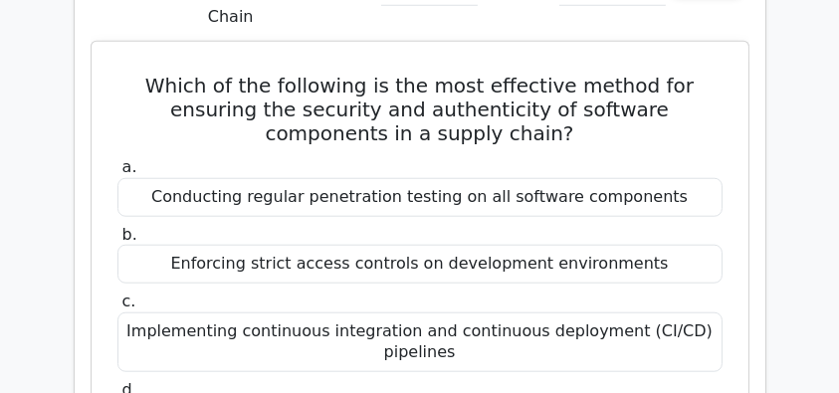
scroll to position [1936, 0]
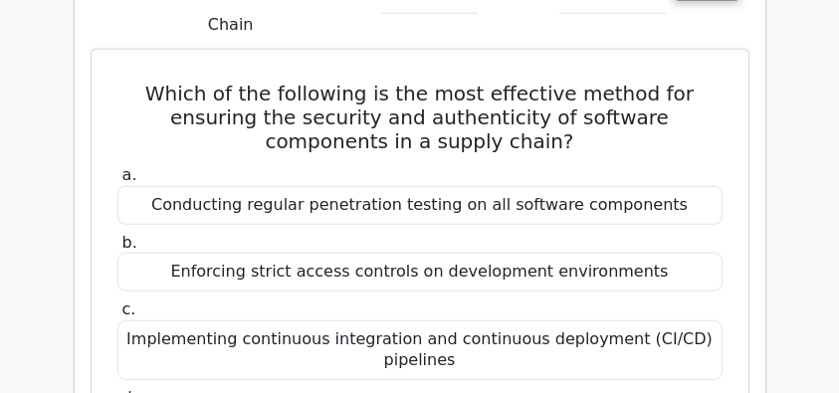
drag, startPoint x: 144, startPoint y: 43, endPoint x: 639, endPoint y: 374, distance: 595.2
copy div "Which of the following is the most effective method for ensuring the security a…"
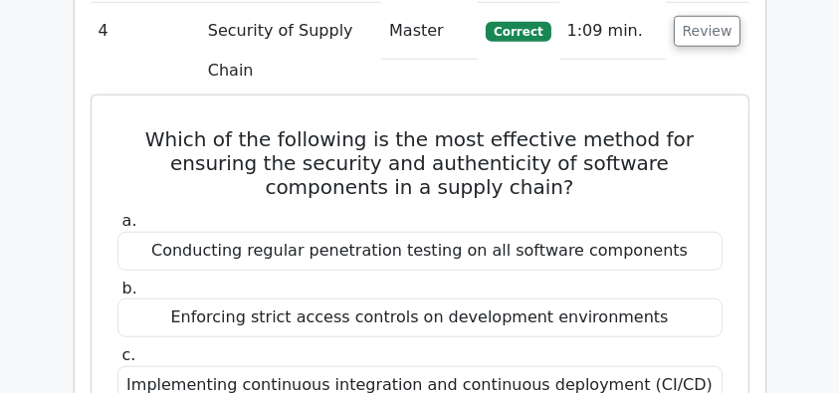
scroll to position [1870, 0]
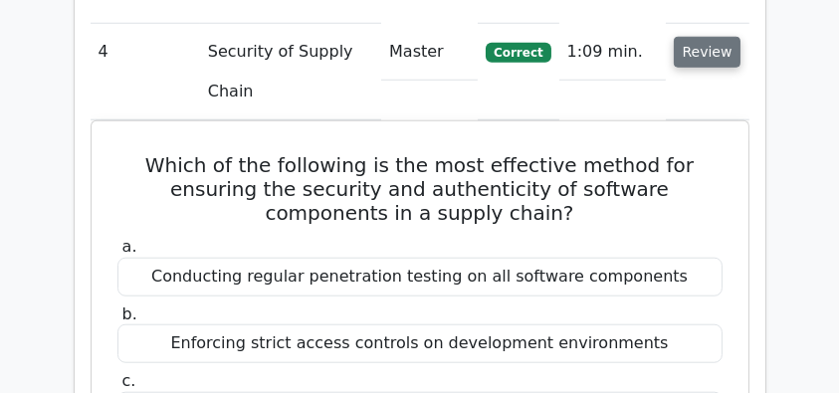
click at [708, 37] on button "Review" at bounding box center [708, 52] width 68 height 31
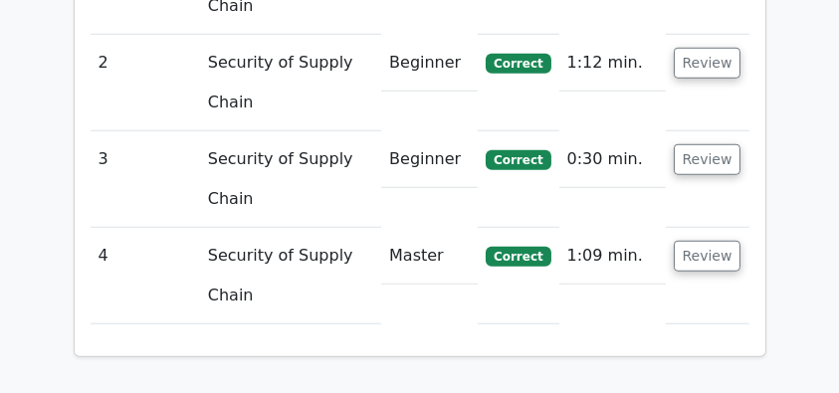
scroll to position [1645, 0]
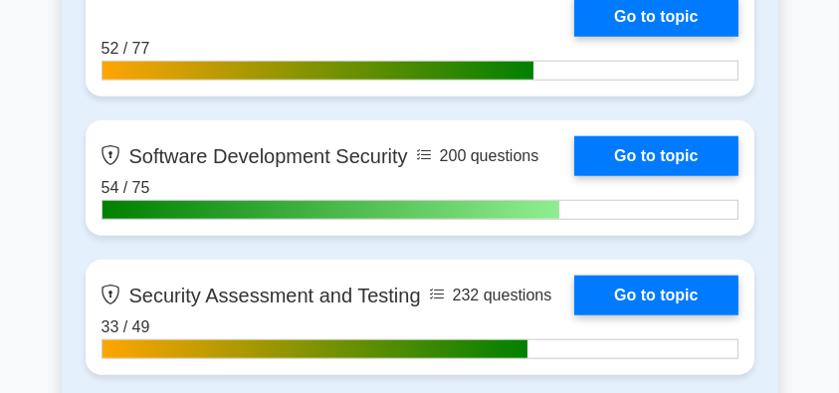
scroll to position [2035, 0]
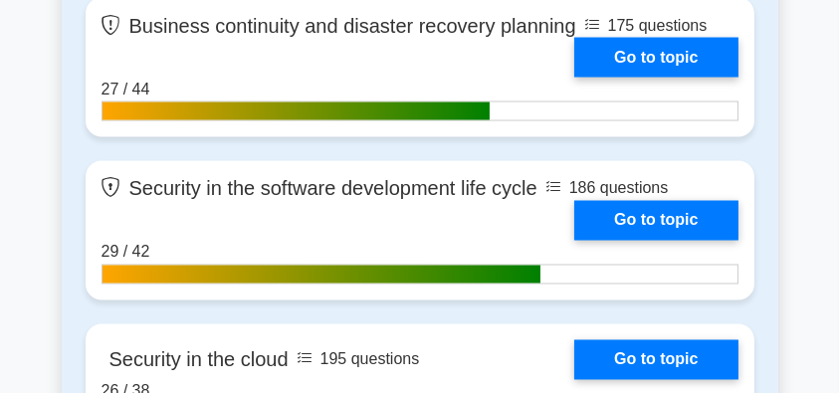
scroll to position [3627, 0]
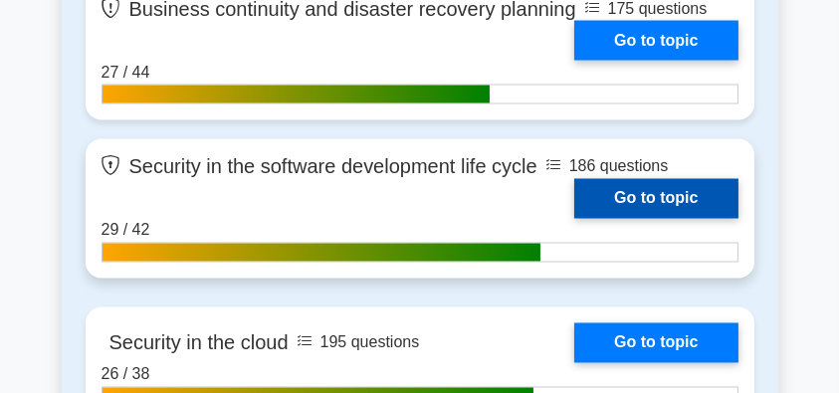
click at [619, 193] on link "Go to topic" at bounding box center [655, 199] width 163 height 40
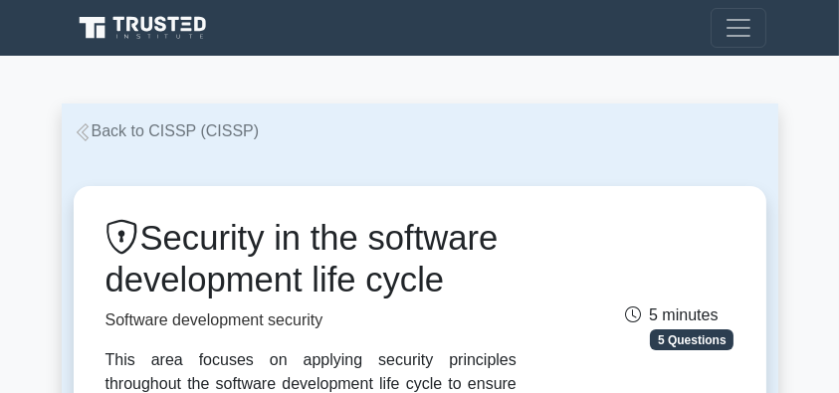
drag, startPoint x: 152, startPoint y: 238, endPoint x: 174, endPoint y: 342, distance: 106.7
click at [174, 300] on h1 "Security in the software development life cycle" at bounding box center [310, 259] width 411 height 83
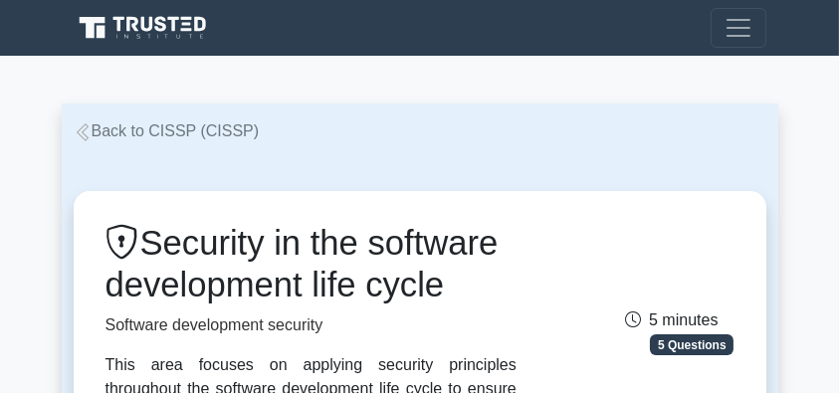
copy h1 "Security in the software development life cycle"
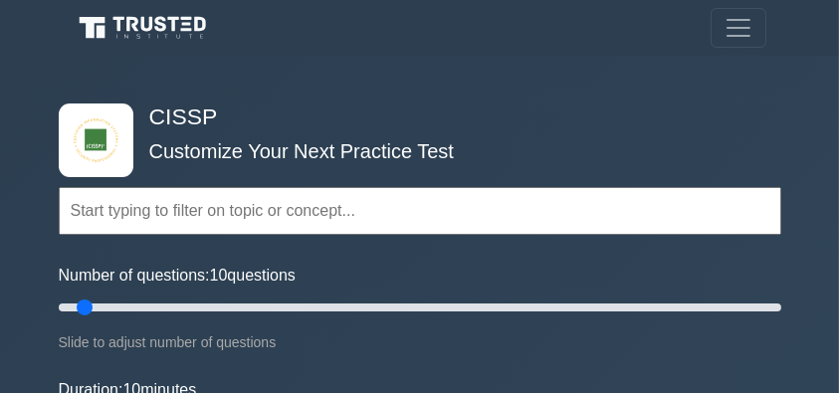
click at [328, 129] on div "Topics Security and Risk Management Asset Security Security Architecture and En…" at bounding box center [420, 183] width 722 height 112
